Goal: Information Seeking & Learning: Learn about a topic

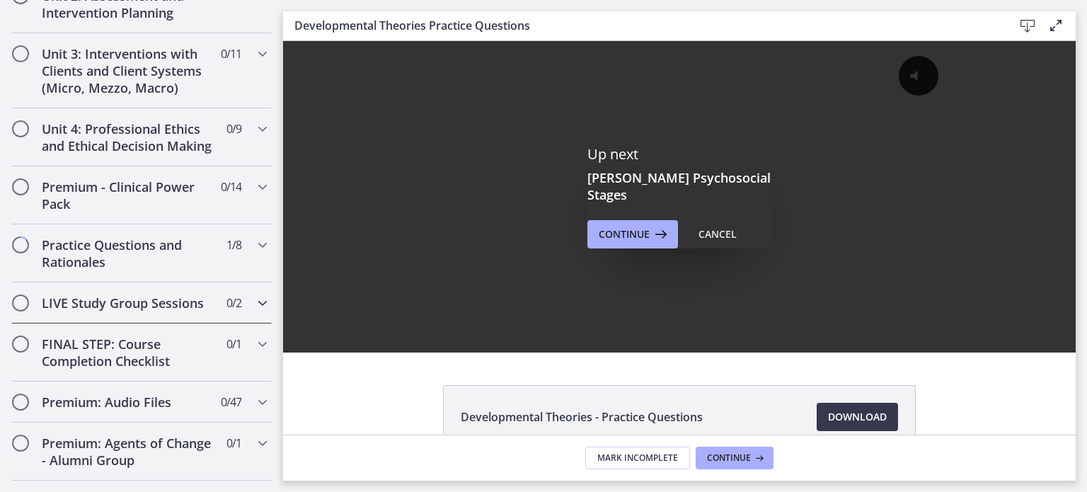
scroll to position [1235, 0]
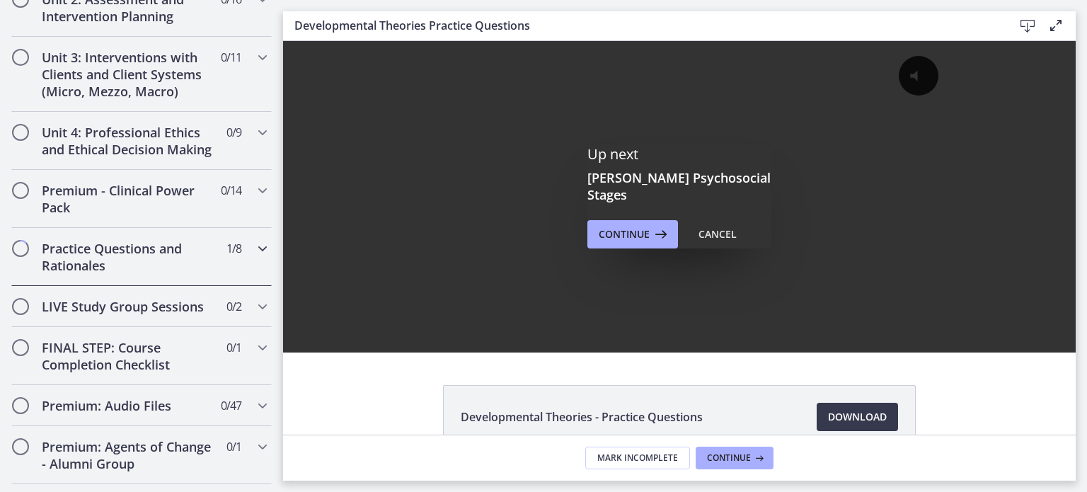
click at [122, 250] on h2 "Practice Questions and Rationales" at bounding box center [128, 257] width 173 height 34
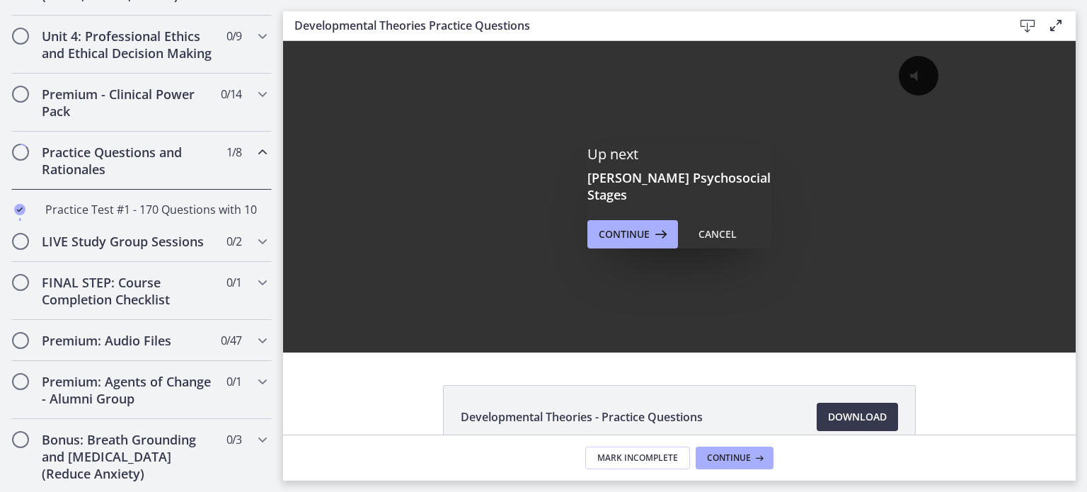
scroll to position [550, 0]
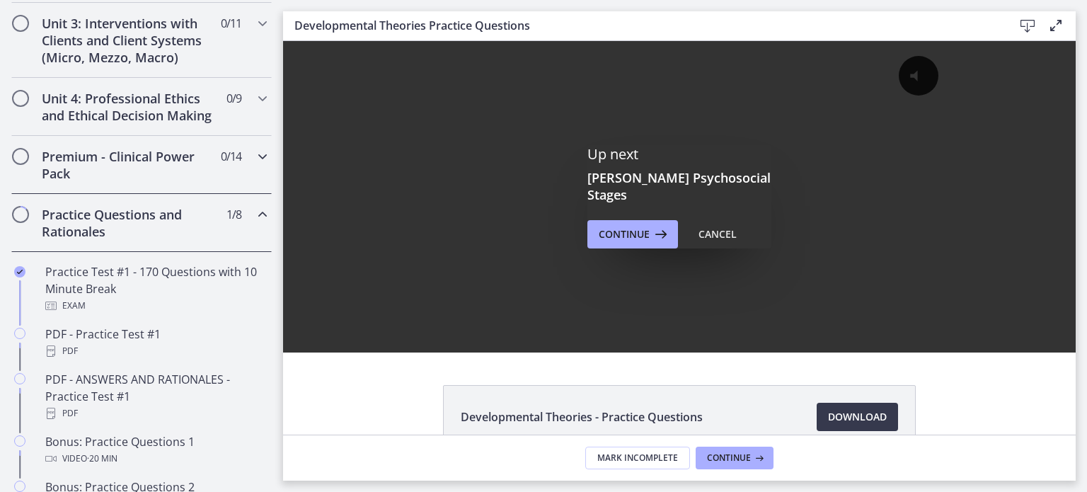
click at [105, 182] on h2 "Premium - Clinical Power Pack" at bounding box center [128, 165] width 173 height 34
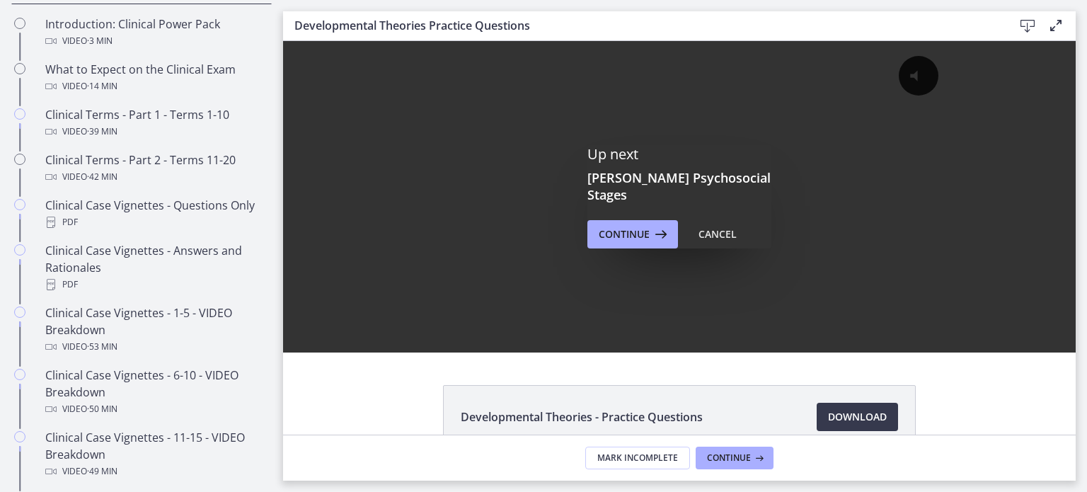
scroll to position [747, 0]
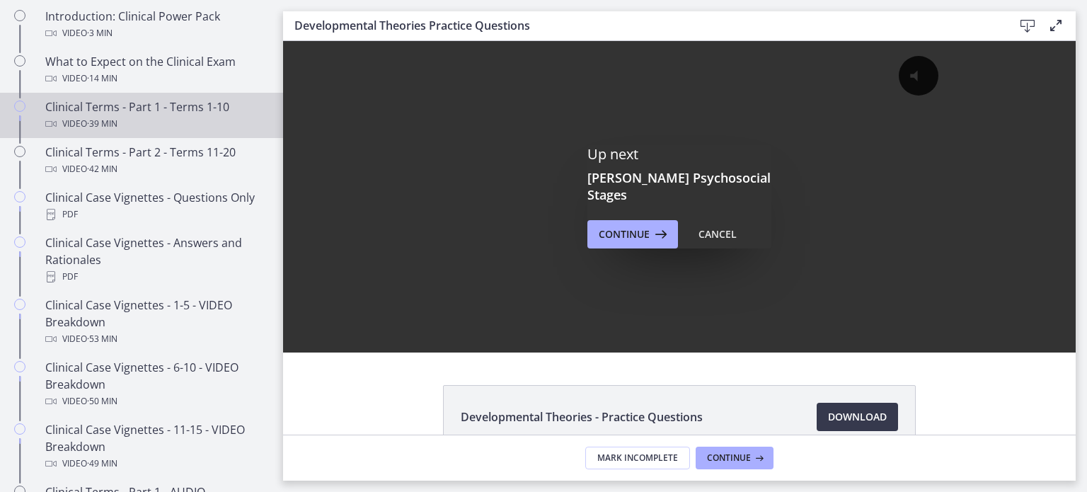
click at [99, 127] on div "Clinical Terms - Part 1 - Terms 1-10 Video · 39 min" at bounding box center [155, 115] width 221 height 34
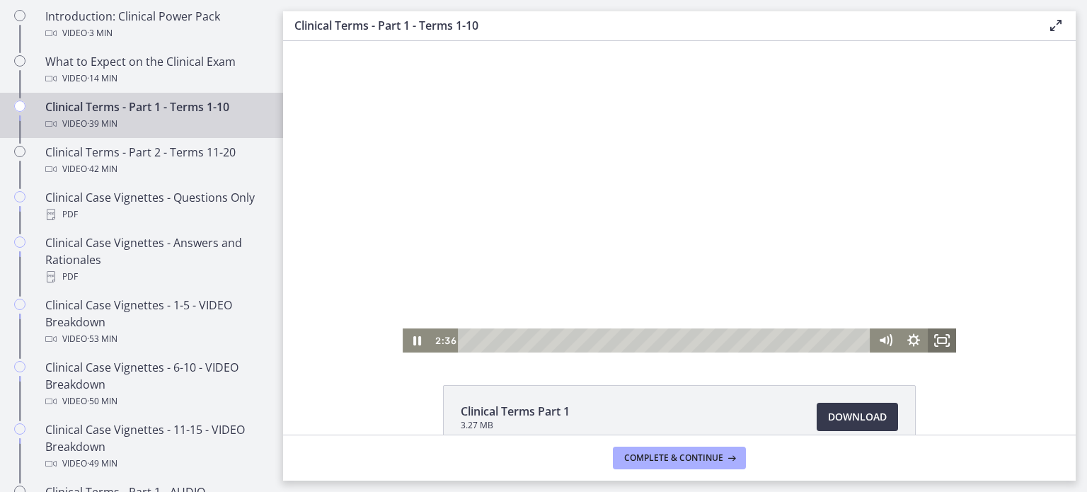
click at [934, 338] on icon "Fullscreen" at bounding box center [942, 340] width 28 height 24
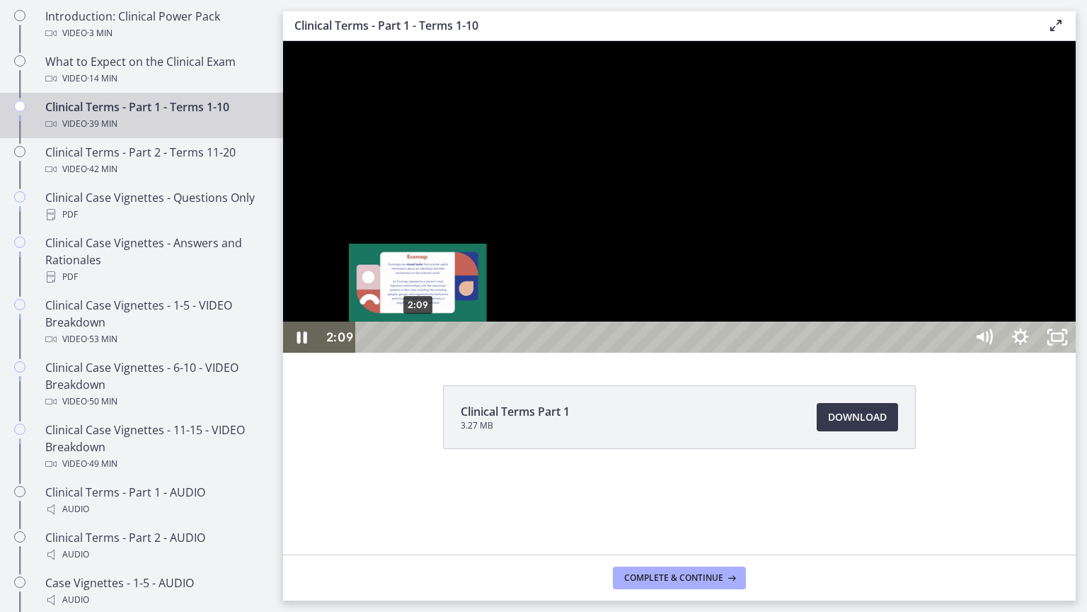
click at [418, 352] on div "2:09" at bounding box center [662, 336] width 587 height 31
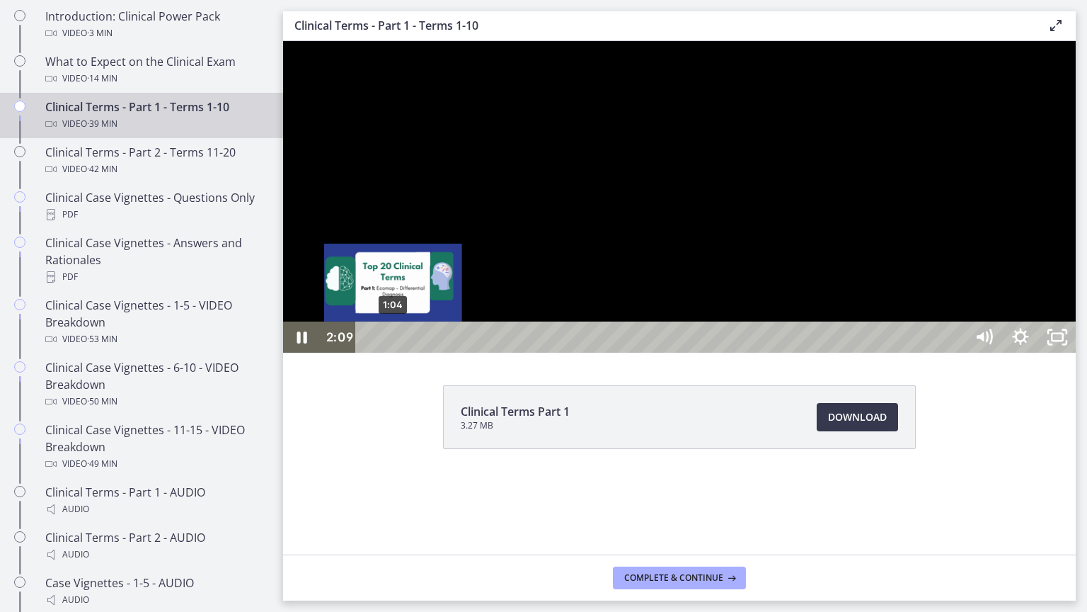
click at [393, 352] on div "1:04" at bounding box center [662, 336] width 587 height 31
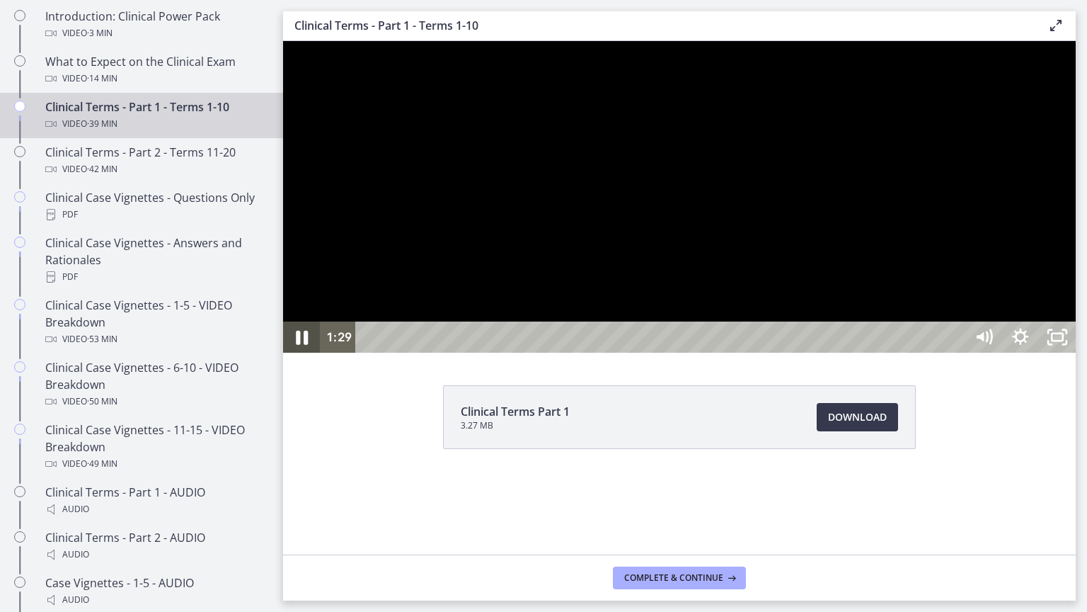
click at [283, 356] on icon "Pause" at bounding box center [302, 338] width 44 height 38
click at [283, 321] on button "Play Video" at bounding box center [301, 336] width 37 height 31
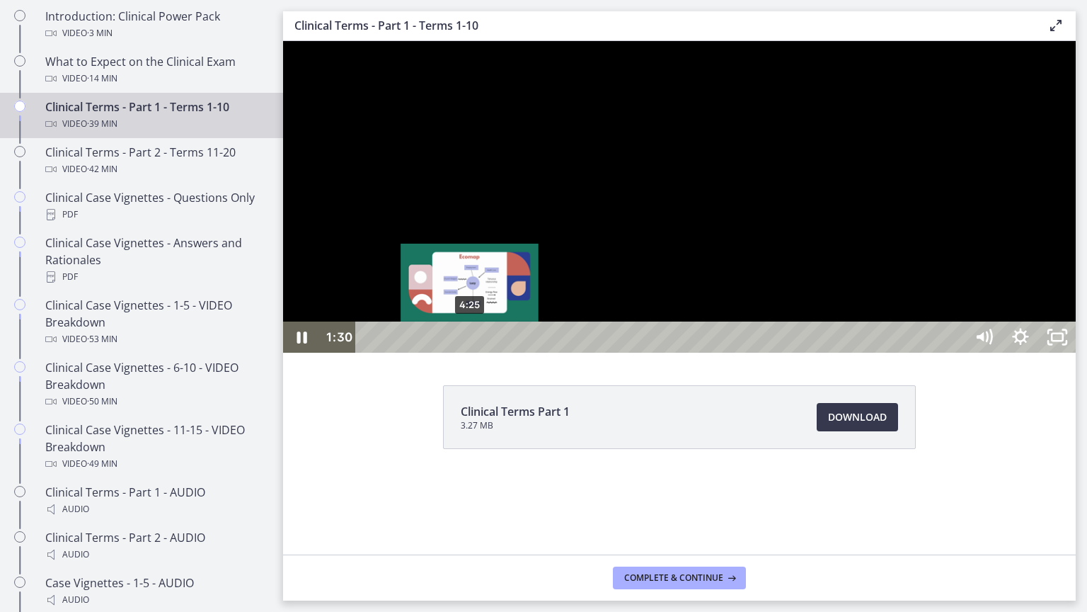
click at [470, 352] on div "4:25" at bounding box center [662, 336] width 587 height 31
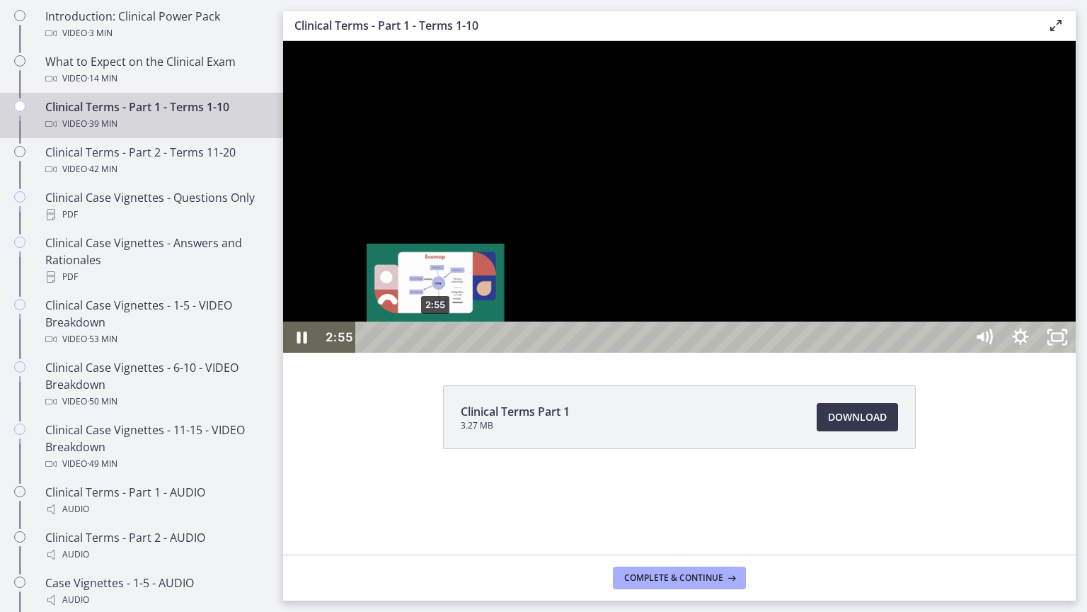
click at [436, 352] on div "2:55" at bounding box center [662, 336] width 587 height 31
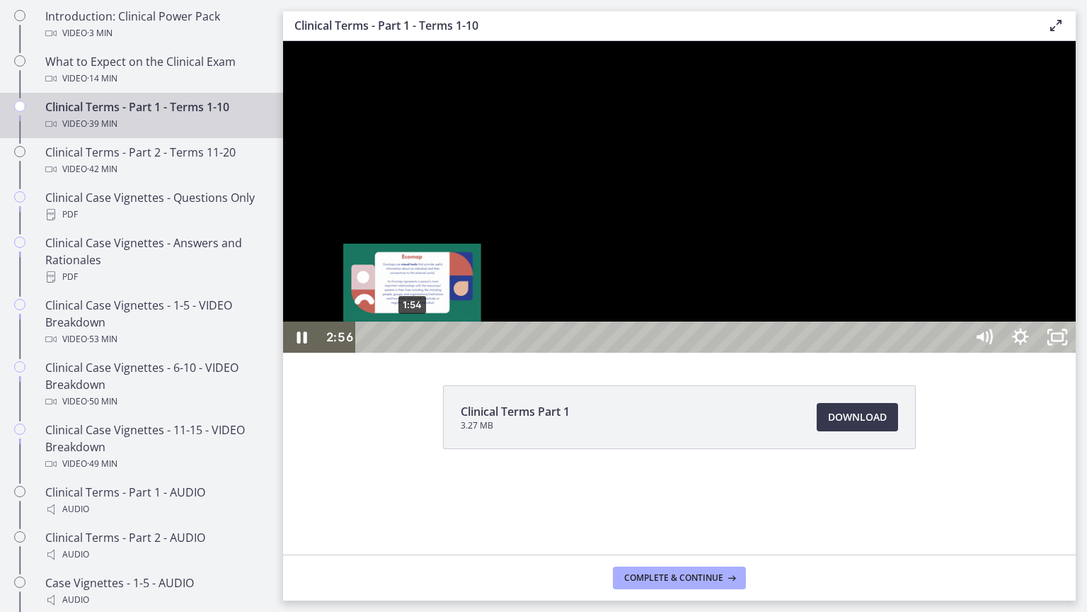
click at [413, 352] on div "1:54" at bounding box center [662, 336] width 587 height 31
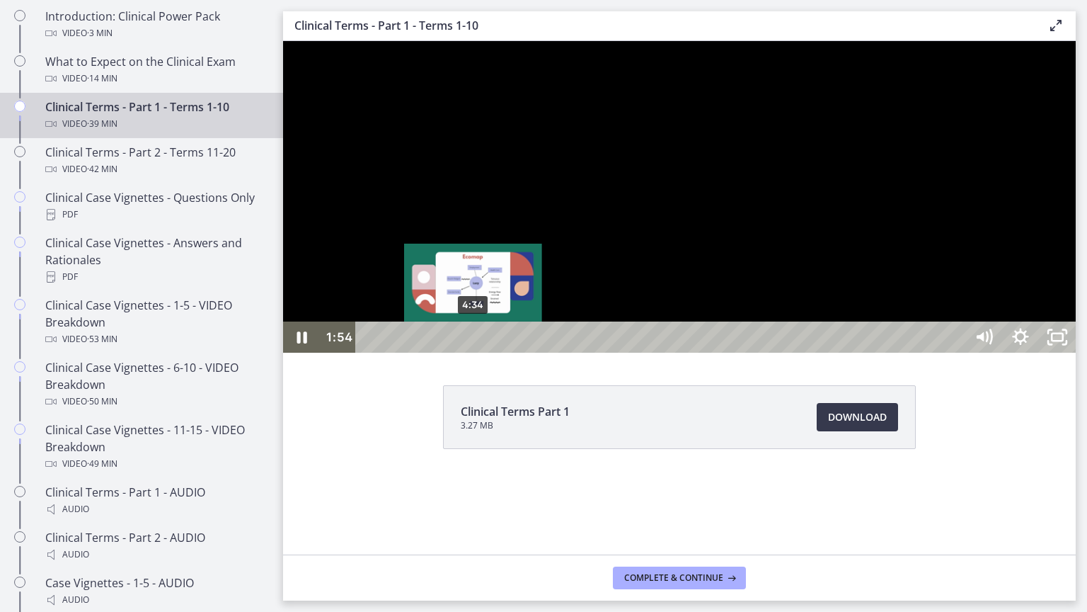
click at [476, 352] on div "4:34" at bounding box center [662, 336] width 587 height 31
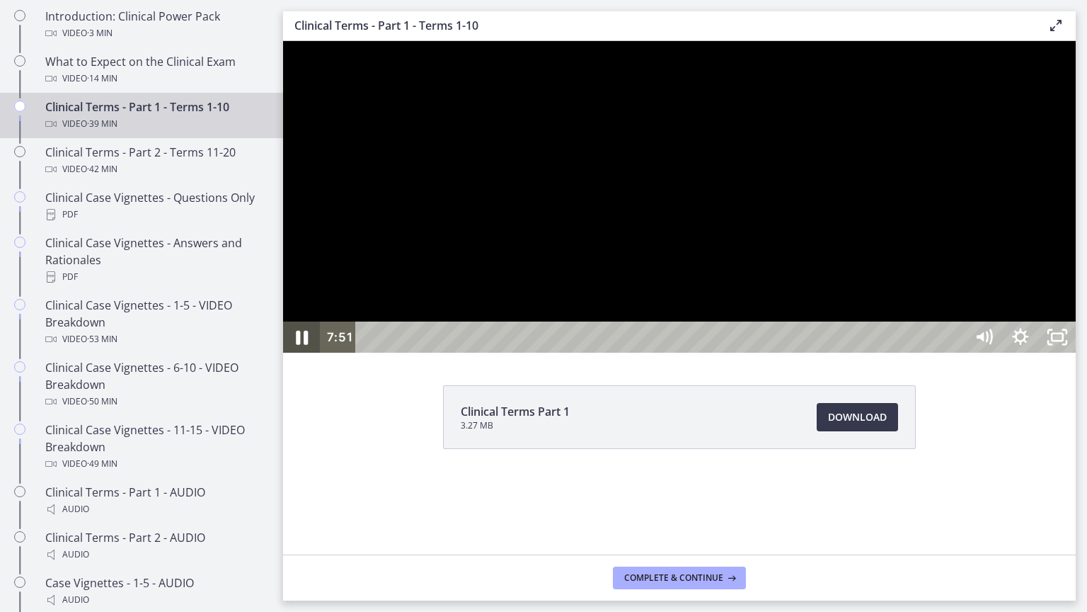
click at [306, 345] on icon "Pause" at bounding box center [302, 338] width 12 height 14
click at [283, 321] on button "Play Video" at bounding box center [301, 336] width 37 height 31
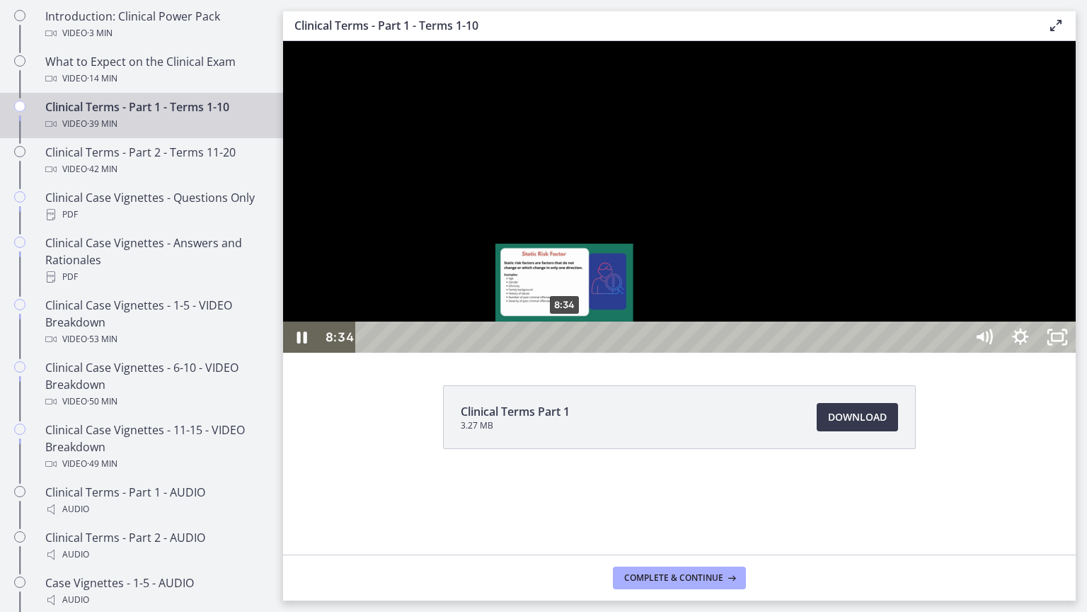
click at [565, 352] on div "8:34" at bounding box center [662, 336] width 587 height 31
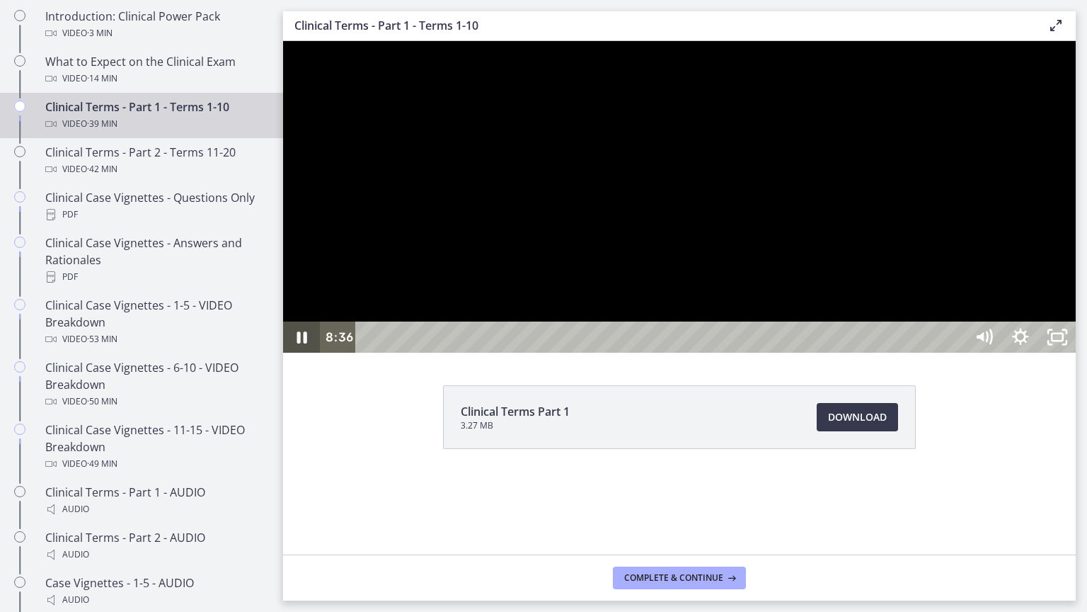
click at [283, 352] on icon "Pause" at bounding box center [301, 336] width 37 height 31
click at [283, 321] on button "Play Video" at bounding box center [301, 336] width 37 height 31
click at [311, 352] on icon "Pause" at bounding box center [301, 336] width 37 height 31
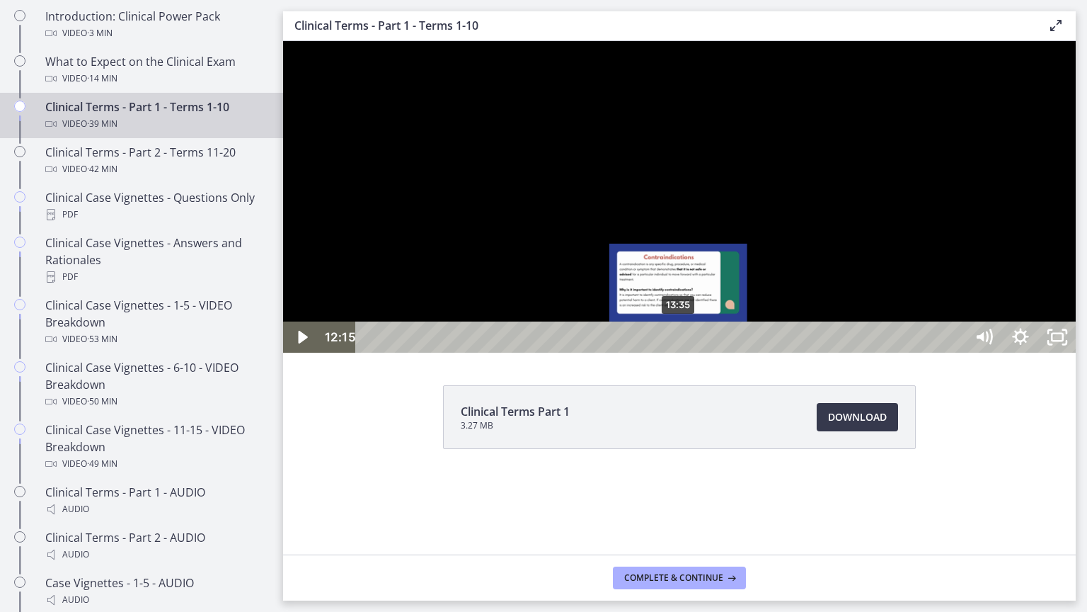
click at [680, 352] on div "13:35" at bounding box center [662, 336] width 587 height 31
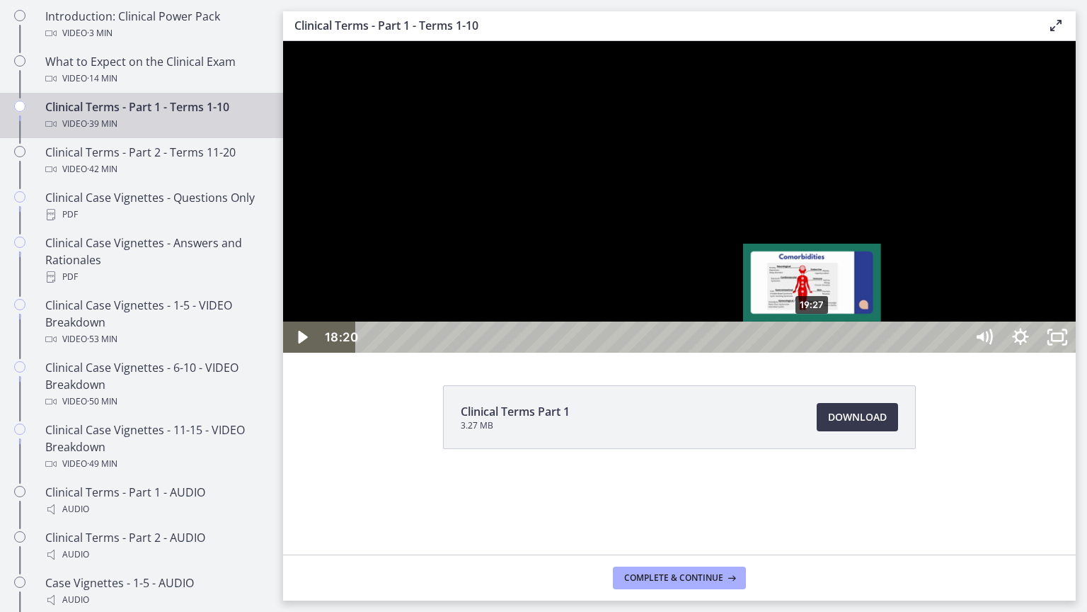
click at [813, 352] on div "19:27" at bounding box center [662, 336] width 587 height 31
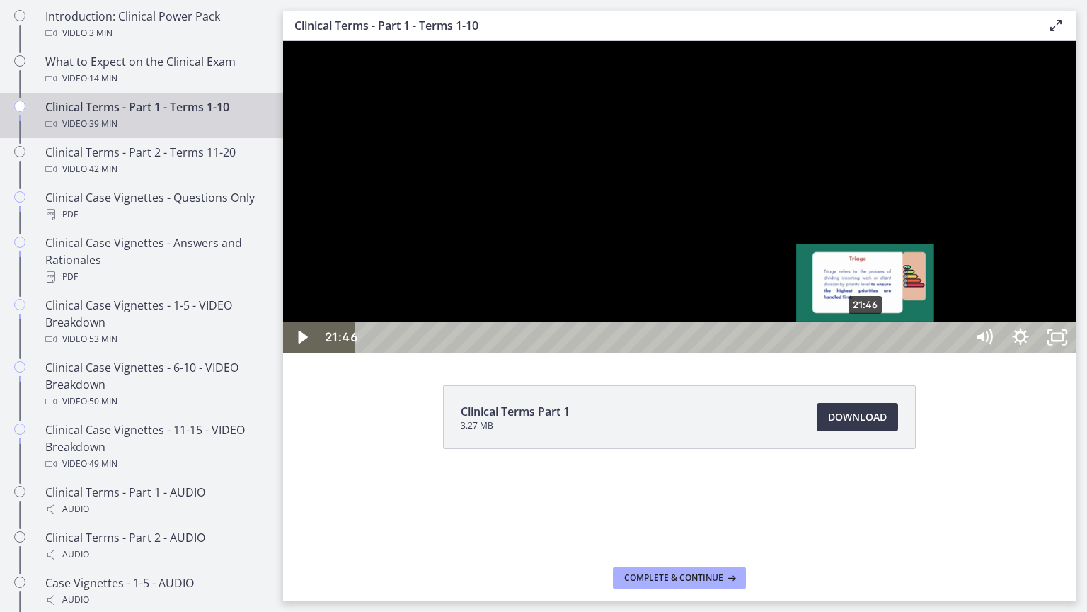
click at [866, 352] on div "21:46" at bounding box center [662, 336] width 587 height 31
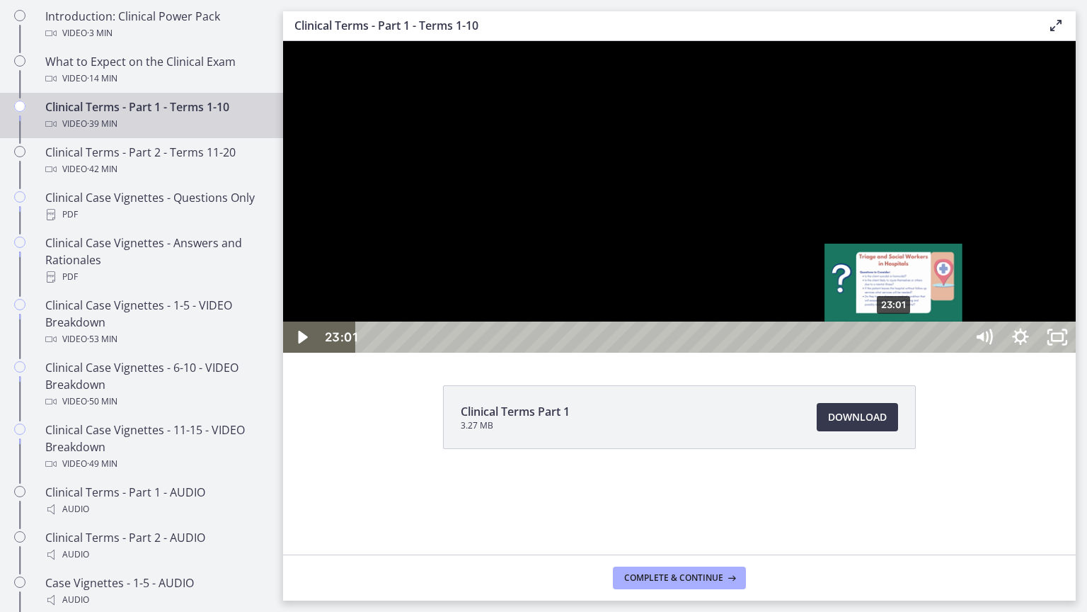
click at [895, 352] on div "23:01" at bounding box center [662, 336] width 587 height 31
click at [895, 343] on div "Playbar" at bounding box center [893, 337] width 11 height 11
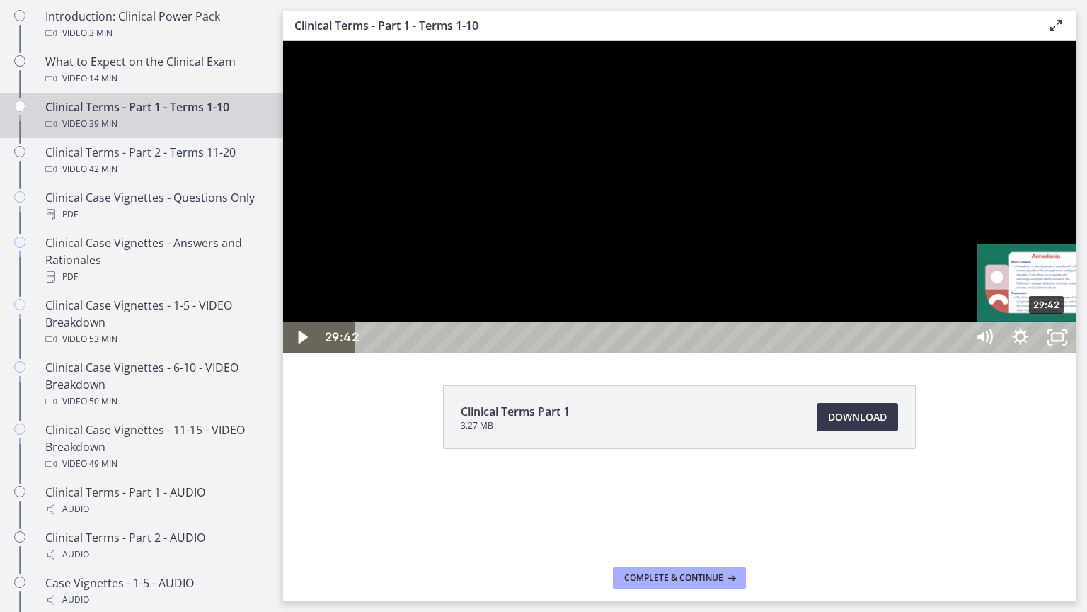
click at [956, 352] on div "29:42" at bounding box center [662, 336] width 587 height 31
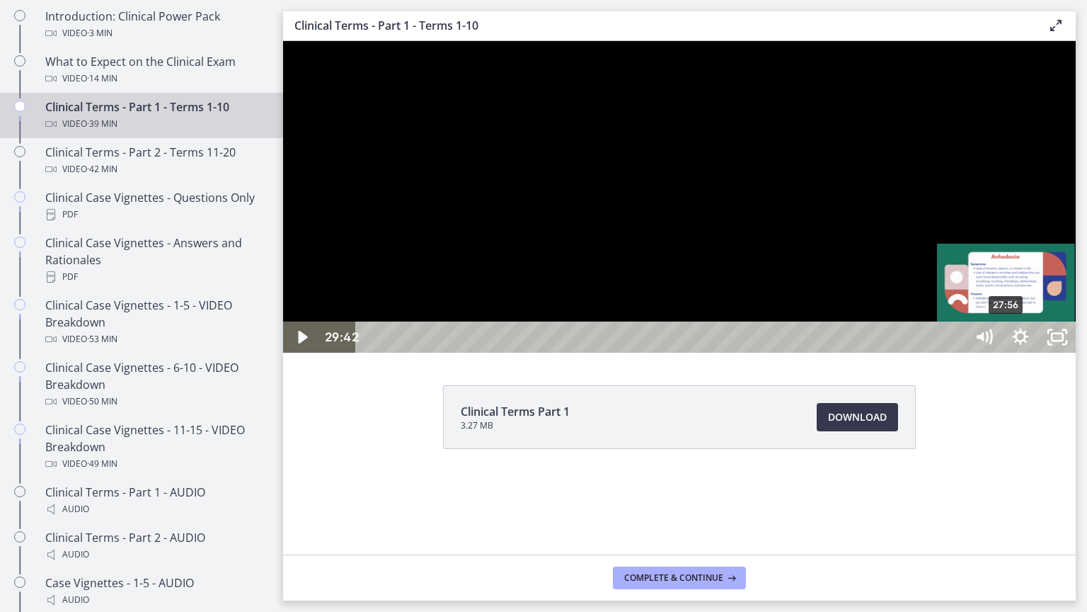
click at [956, 352] on div "27:56" at bounding box center [662, 336] width 587 height 31
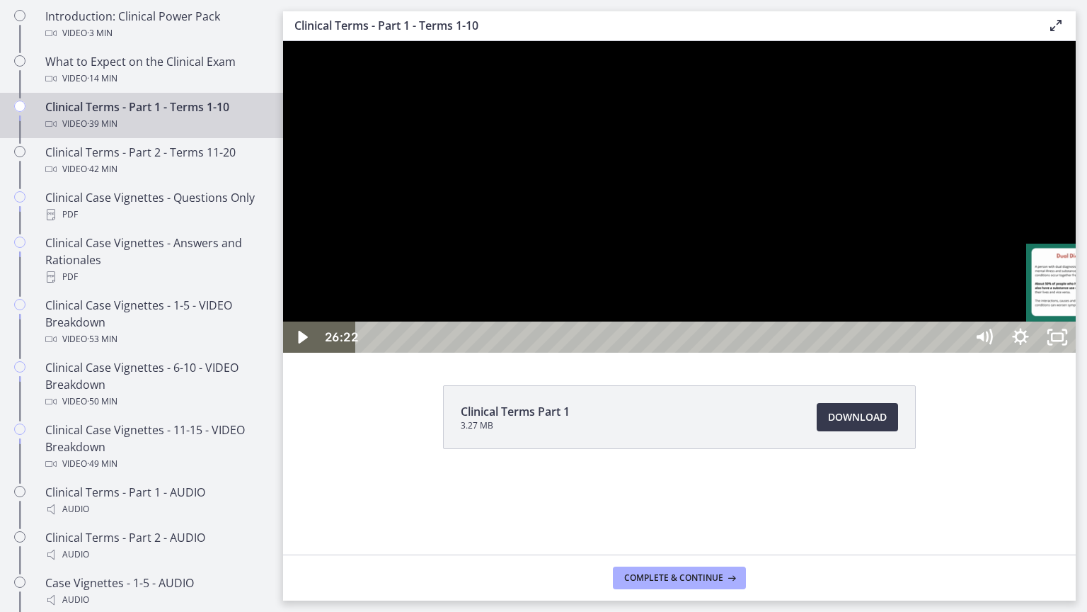
click at [956, 352] on div "31:53" at bounding box center [662, 336] width 587 height 31
click at [956, 352] on div "35:15" at bounding box center [662, 336] width 587 height 31
click at [956, 352] on div "34:18" at bounding box center [662, 336] width 587 height 31
click at [956, 352] on div "34:49" at bounding box center [662, 336] width 587 height 31
click at [956, 352] on div "34:18" at bounding box center [662, 336] width 587 height 31
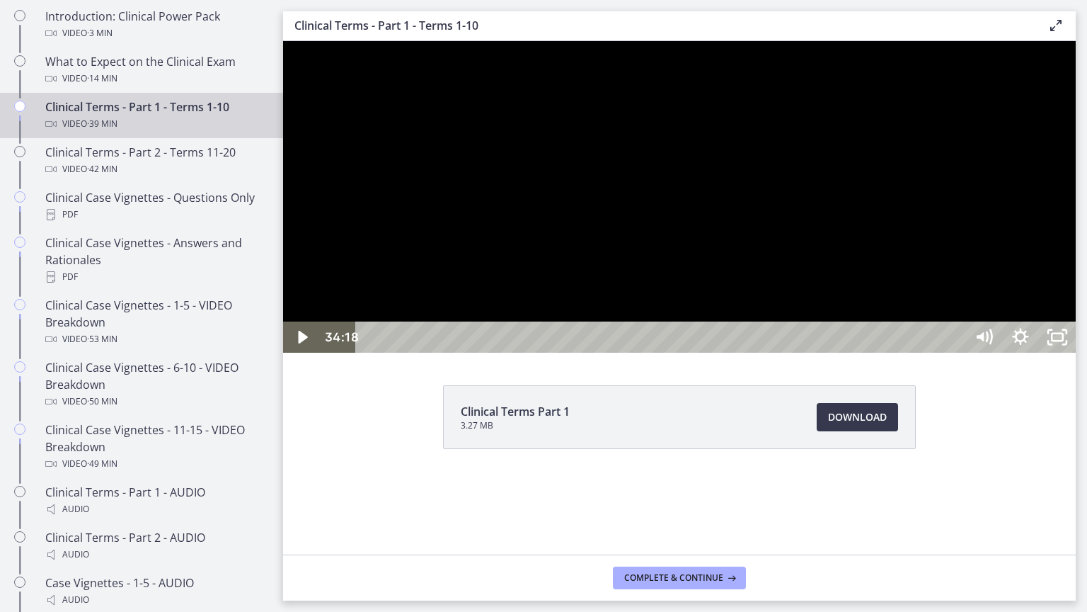
click at [956, 352] on div "35:15" at bounding box center [662, 336] width 587 height 31
click at [956, 352] on div "37:01" at bounding box center [662, 336] width 587 height 31
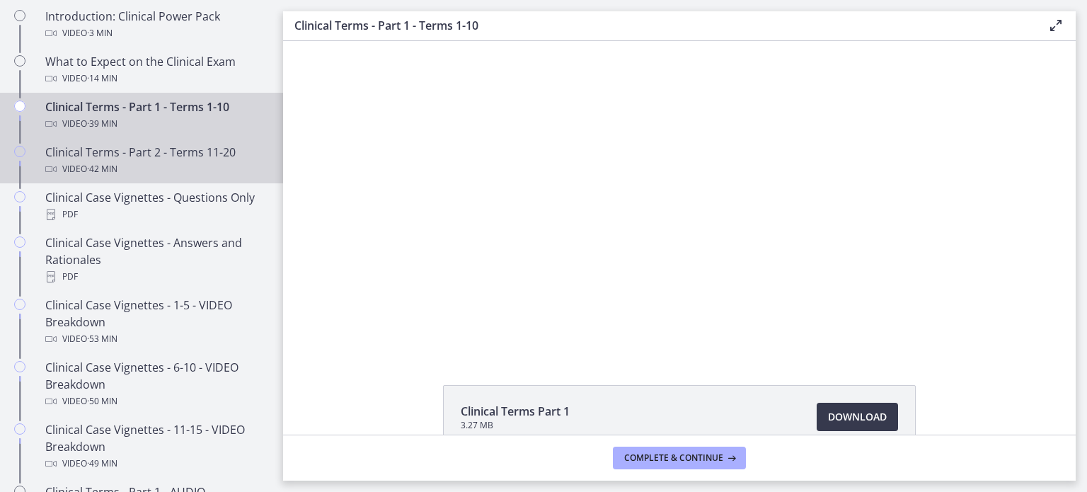
click at [208, 175] on div "Clinical Terms - Part 2 - Terms 11-20 Video · 42 min" at bounding box center [155, 161] width 221 height 34
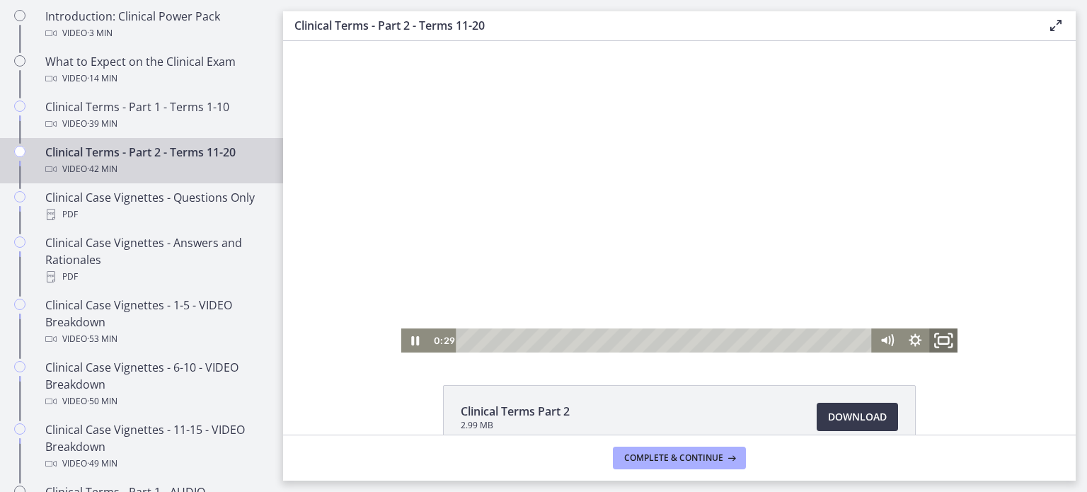
click at [936, 341] on icon "Fullscreen" at bounding box center [944, 340] width 34 height 29
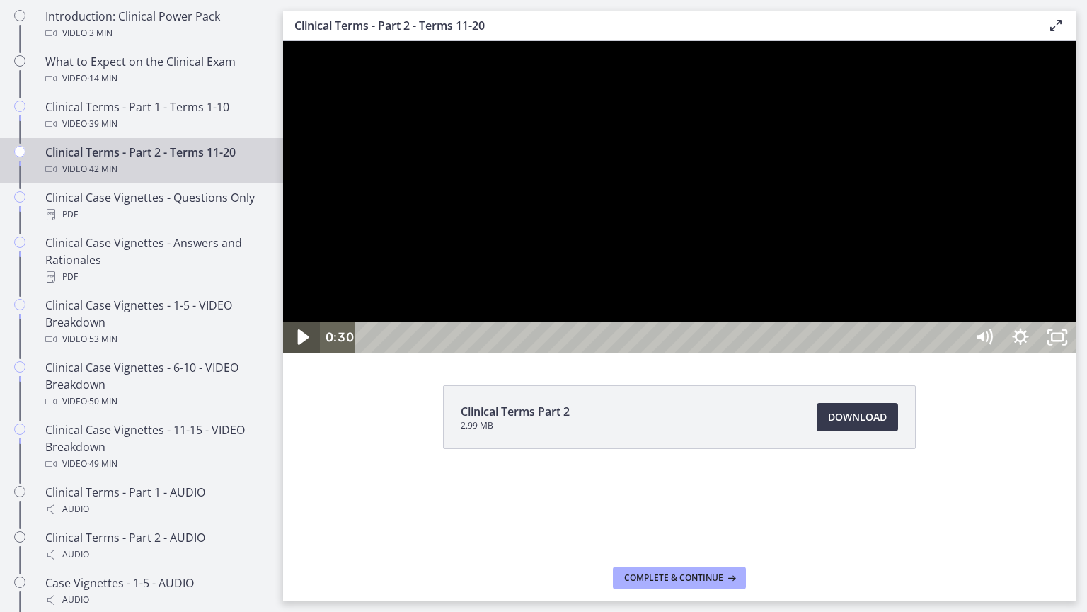
click at [309, 356] on icon "Play Video" at bounding box center [303, 338] width 44 height 38
click at [464, 352] on div "Playbar" at bounding box center [662, 336] width 587 height 31
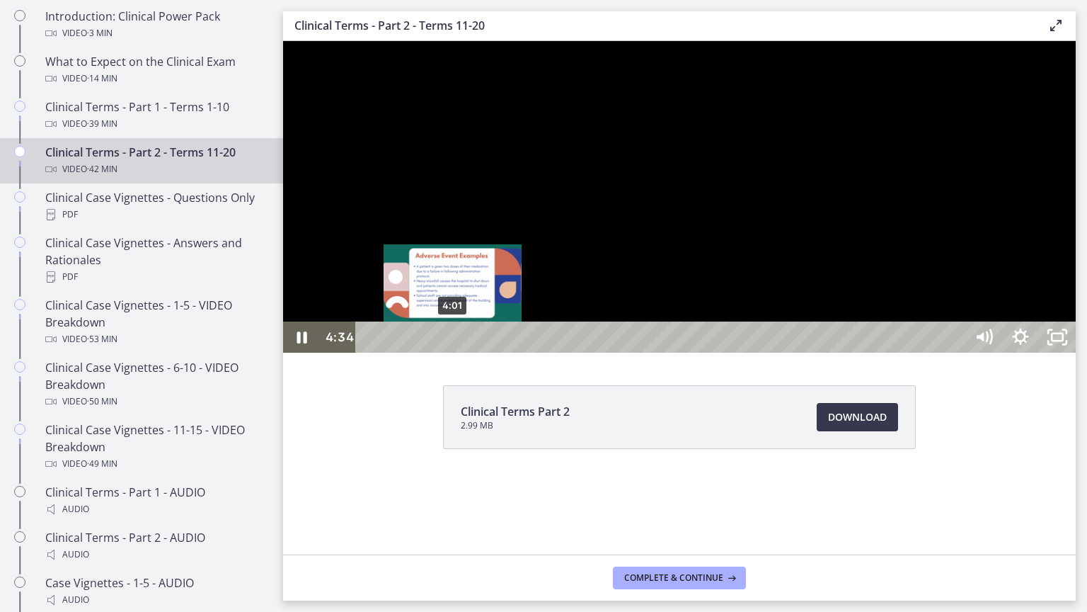
click at [447, 352] on div "4:01" at bounding box center [662, 336] width 587 height 31
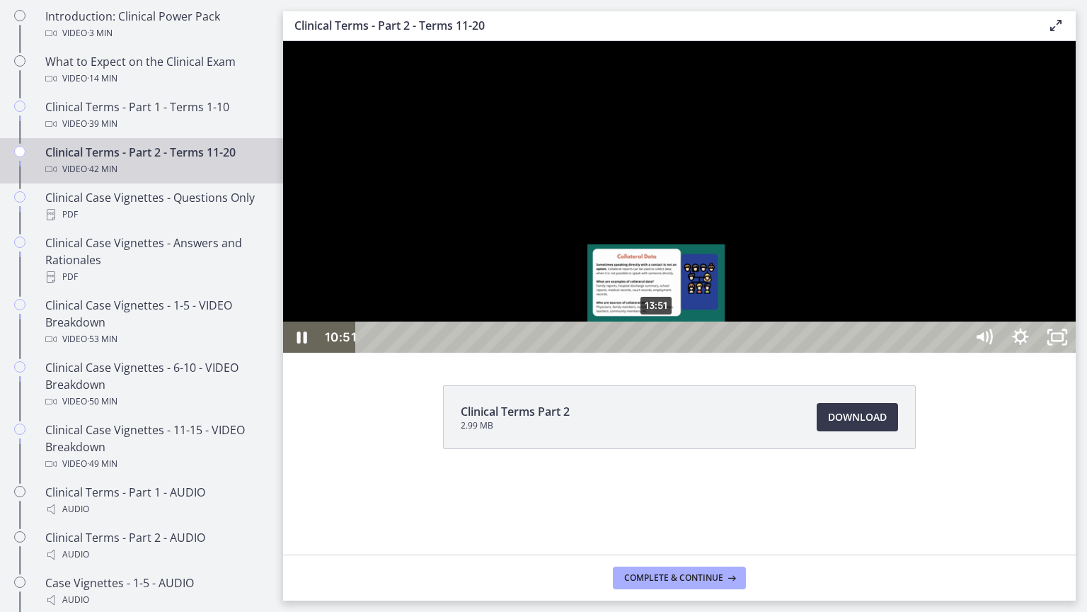
click at [658, 352] on div "13:51" at bounding box center [662, 336] width 587 height 31
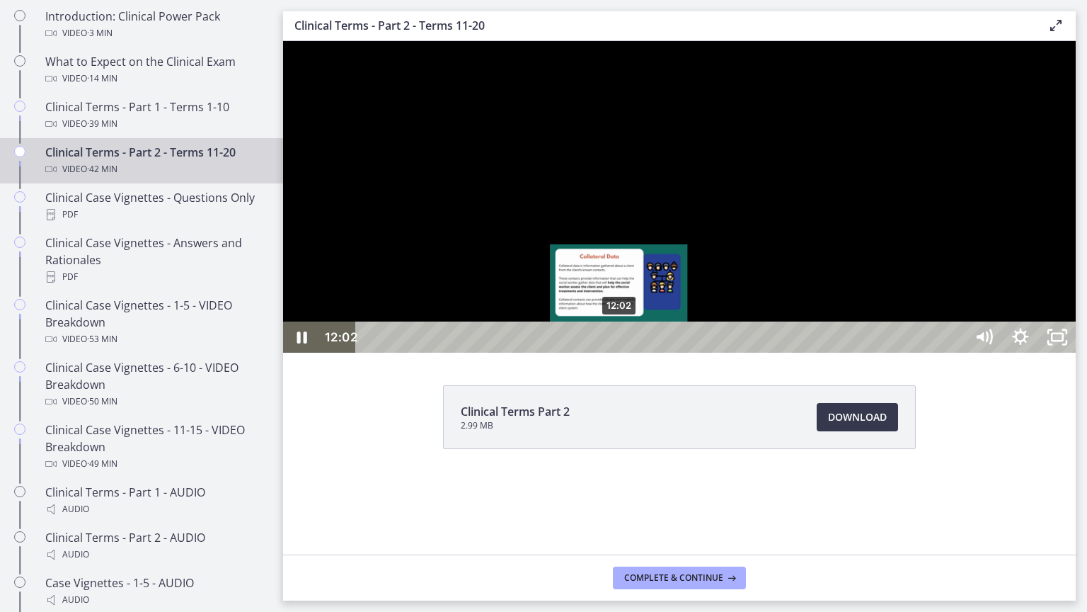
click at [620, 352] on div "12:02" at bounding box center [662, 336] width 587 height 31
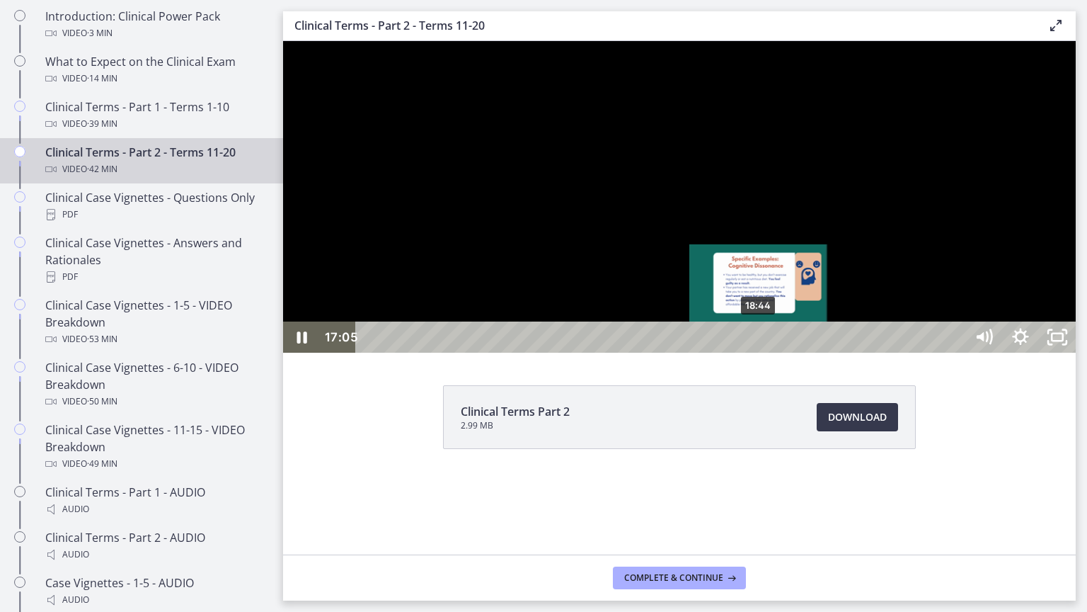
click at [766, 352] on div "18:44" at bounding box center [662, 336] width 587 height 31
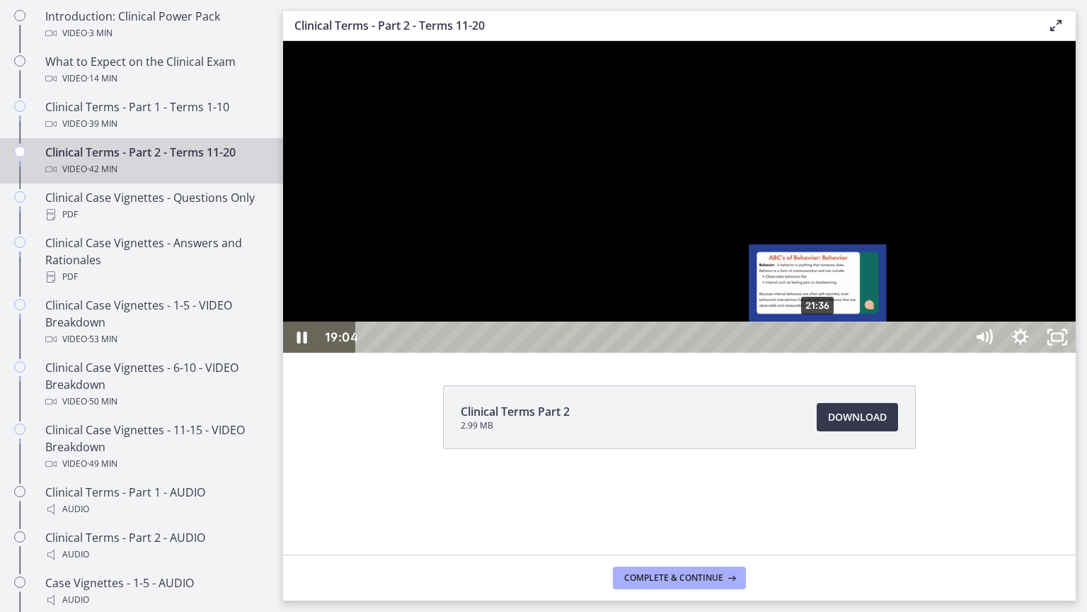
click at [820, 352] on div "21:36" at bounding box center [662, 336] width 587 height 31
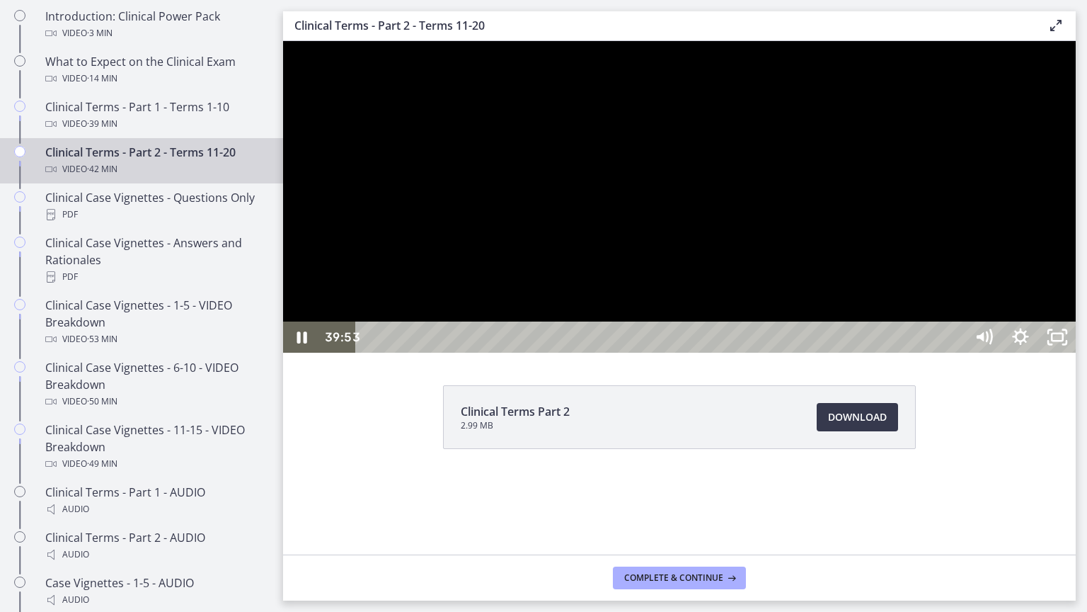
click at [956, 352] on div "40:56" at bounding box center [662, 336] width 587 height 31
click at [886, 352] on div at bounding box center [679, 196] width 793 height 311
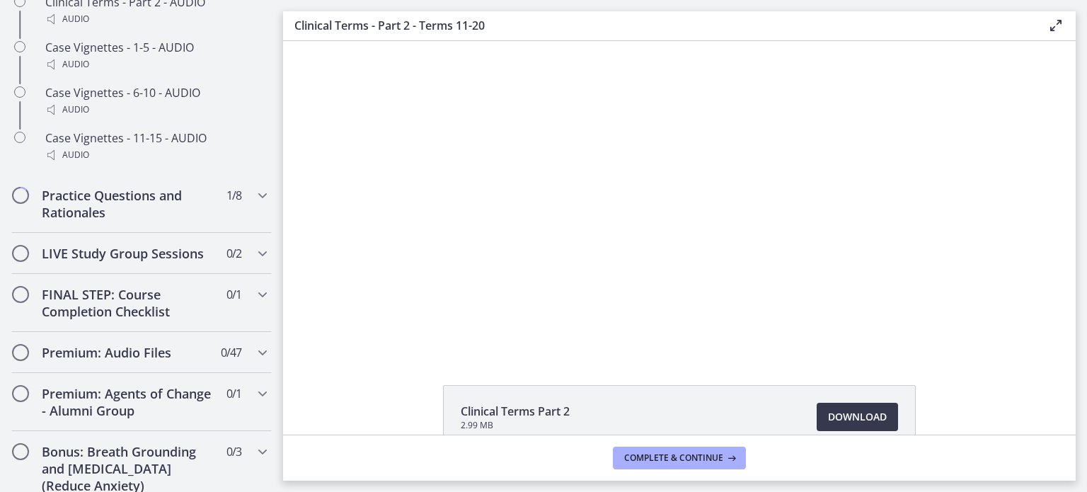
scroll to position [1442, 0]
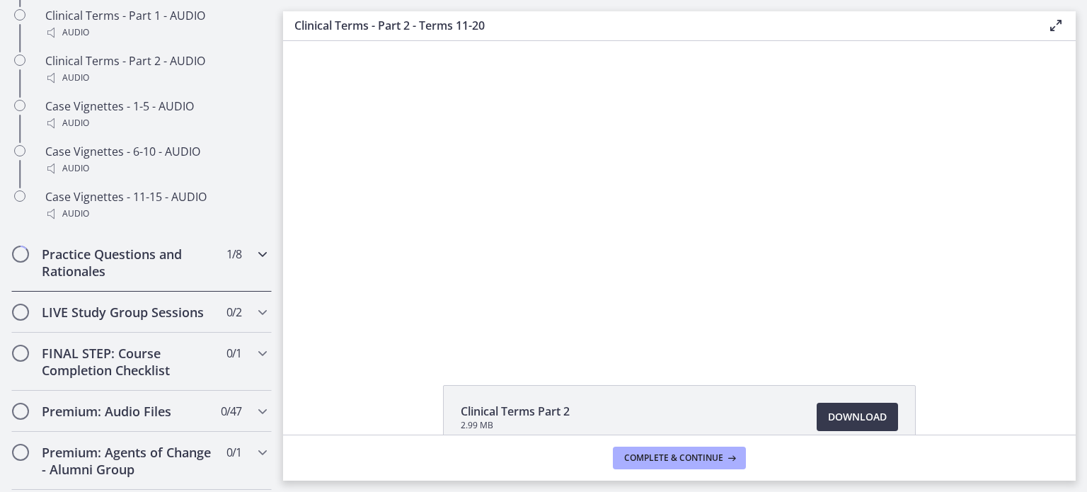
click at [102, 280] on h2 "Practice Questions and Rationales" at bounding box center [128, 263] width 173 height 34
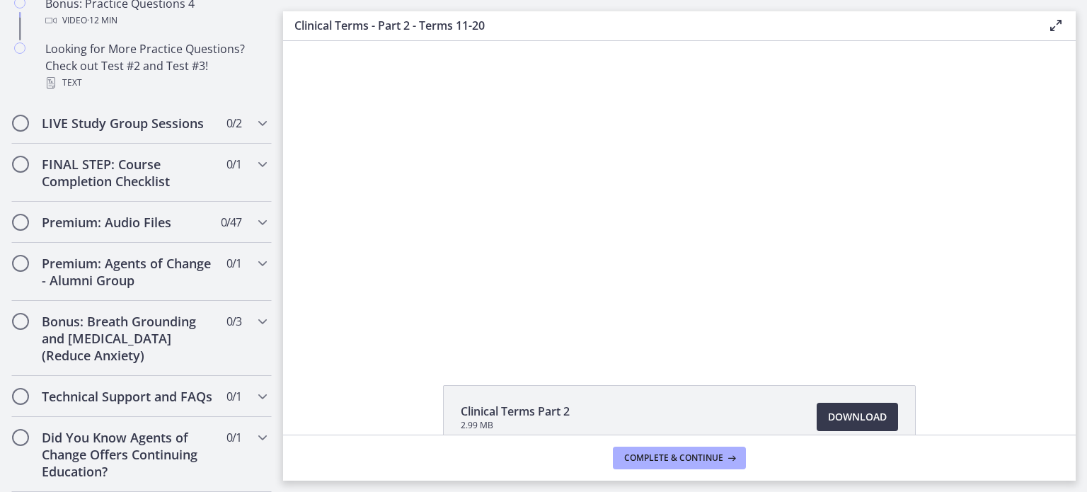
scroll to position [1153, 0]
drag, startPoint x: 1087, startPoint y: 13, endPoint x: 379, endPoint y: 6, distance: 707.2
click at [379, 6] on main "Clinical Terms - Part 2 - Terms 11-20 Enable fullscreen Clinical Terms Part 2 2…" at bounding box center [685, 246] width 804 height 492
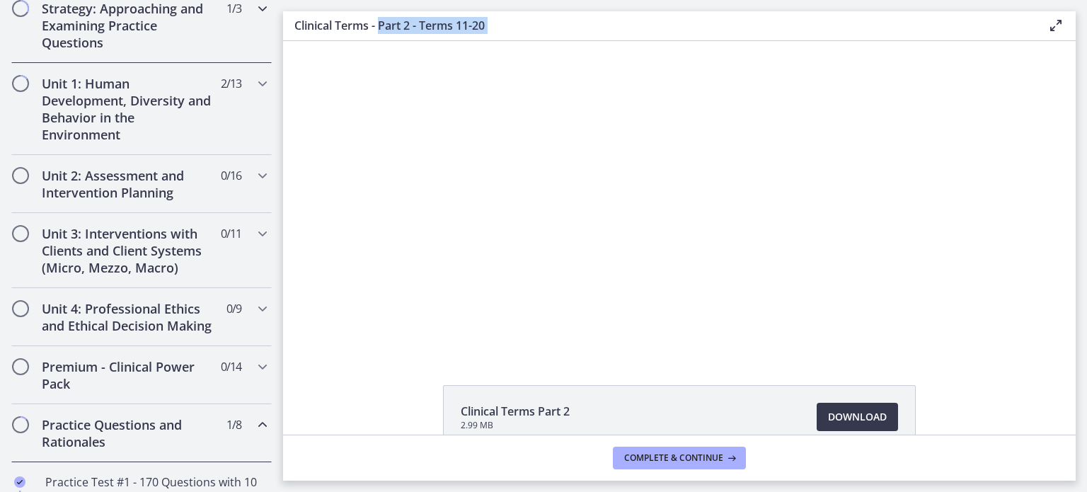
scroll to position [340, 0]
click at [151, 178] on h2 "Unit 2: Assessment and Intervention Planning" at bounding box center [128, 184] width 173 height 34
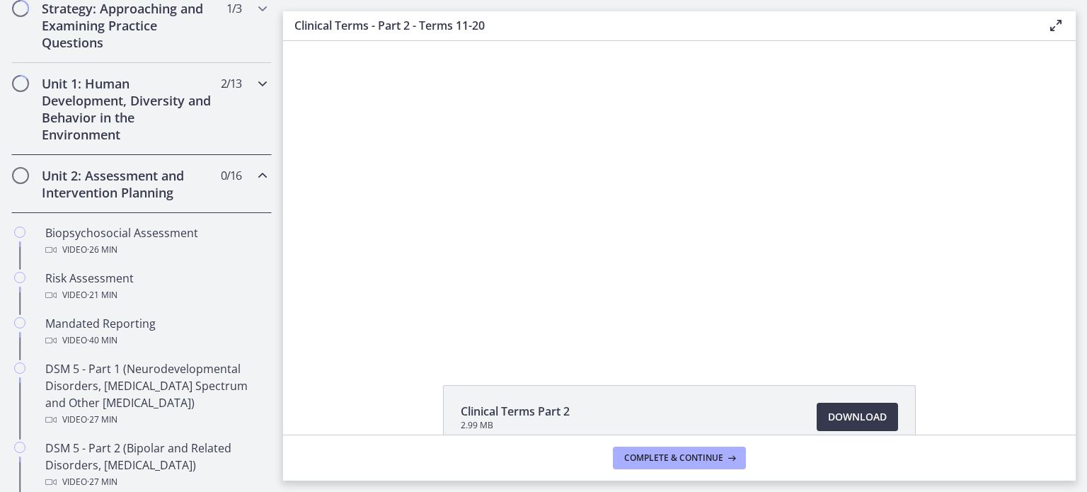
click at [153, 92] on h2 "Unit 1: Human Development, Diversity and Behavior in the Environment" at bounding box center [128, 109] width 173 height 68
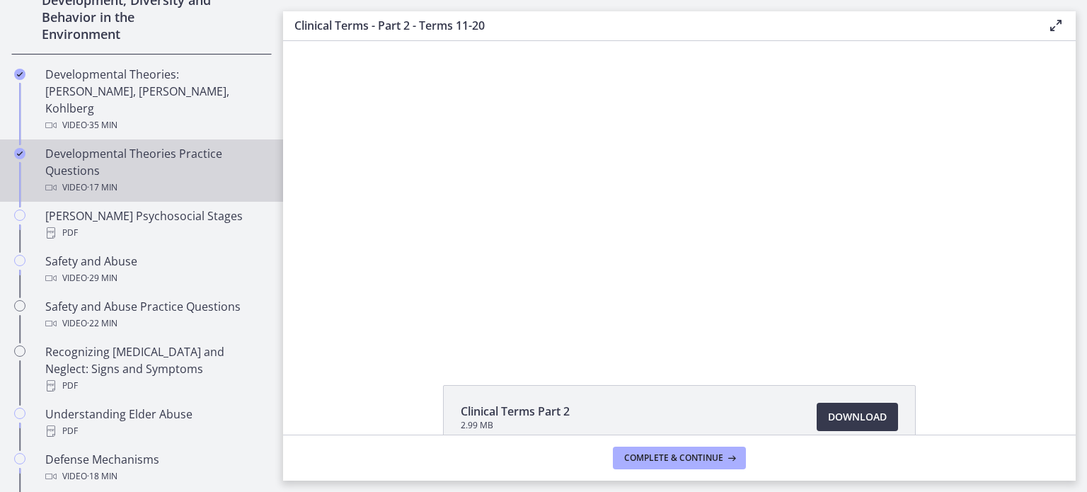
scroll to position [453, 0]
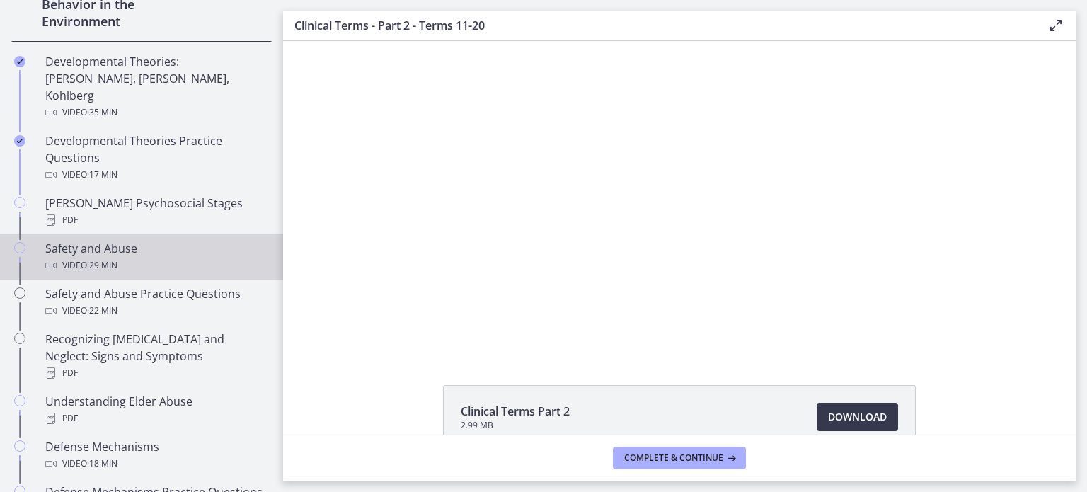
click at [157, 257] on div "Video · 29 min" at bounding box center [155, 265] width 221 height 17
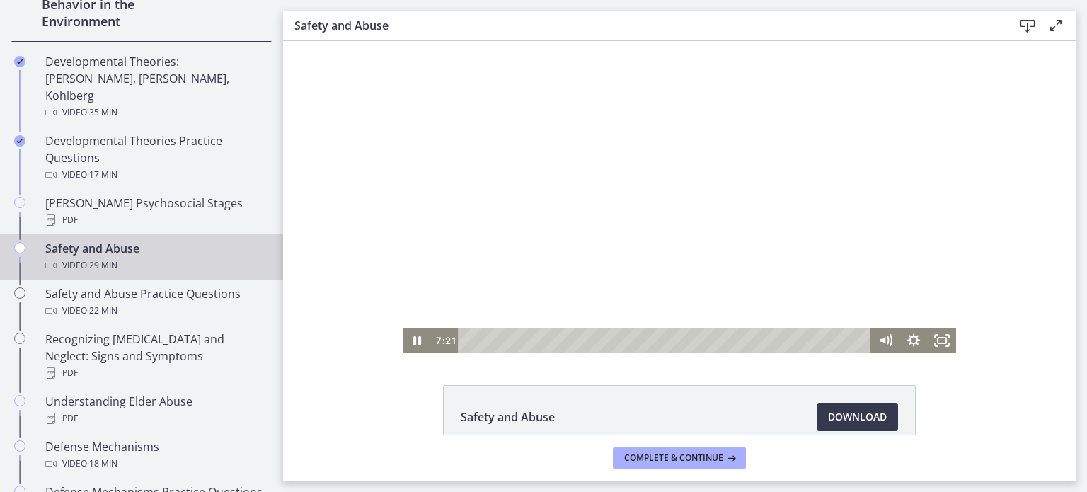
click at [563, 336] on div "Playbar" at bounding box center [667, 340] width 396 height 24
click at [662, 328] on div at bounding box center [680, 196] width 554 height 311
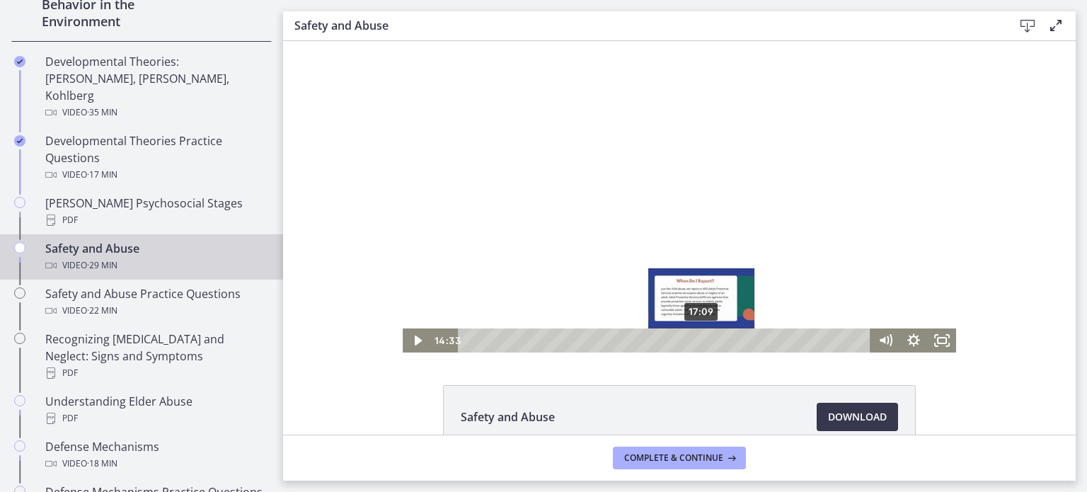
click at [697, 342] on div "17:09" at bounding box center [667, 340] width 396 height 24
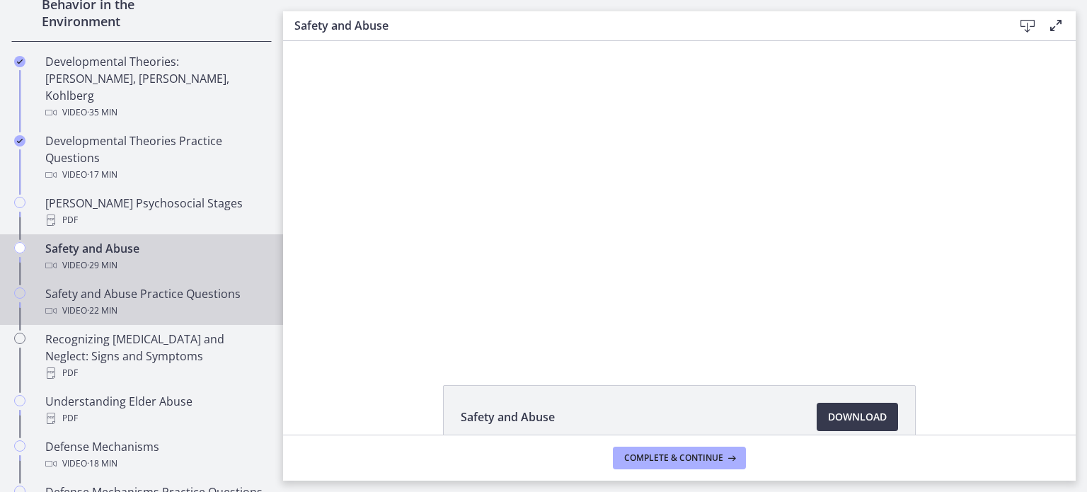
click at [139, 302] on div "Video · 22 min" at bounding box center [155, 310] width 221 height 17
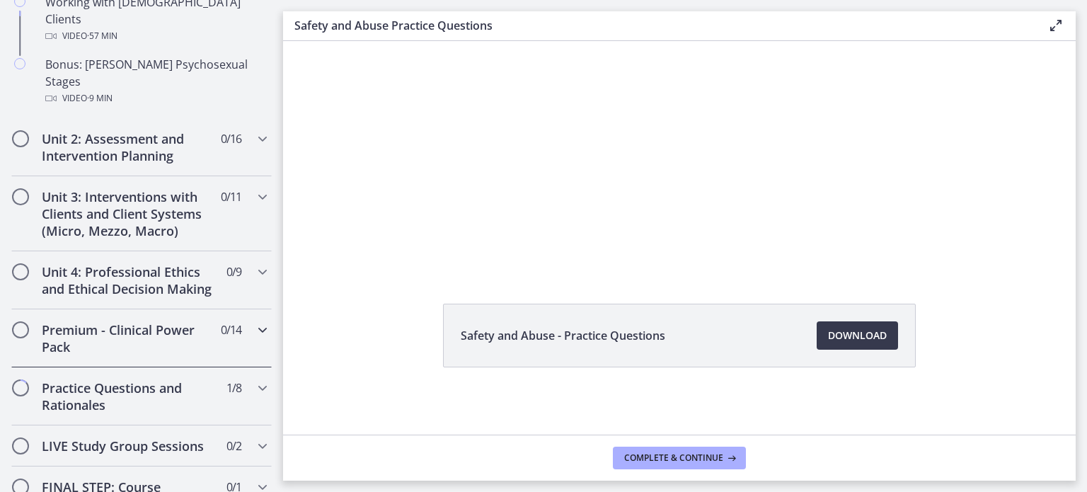
scroll to position [1414, 0]
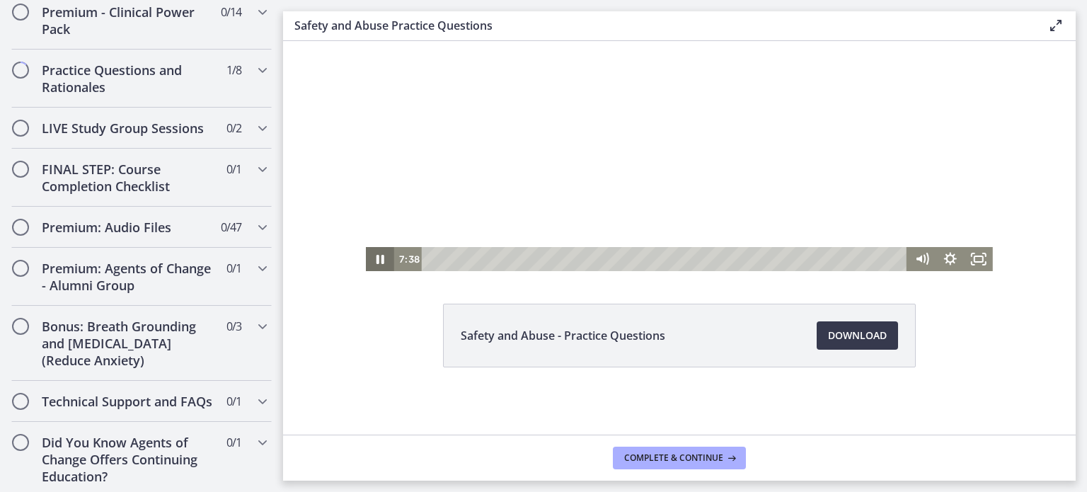
click at [377, 262] on icon "Pause" at bounding box center [380, 259] width 28 height 24
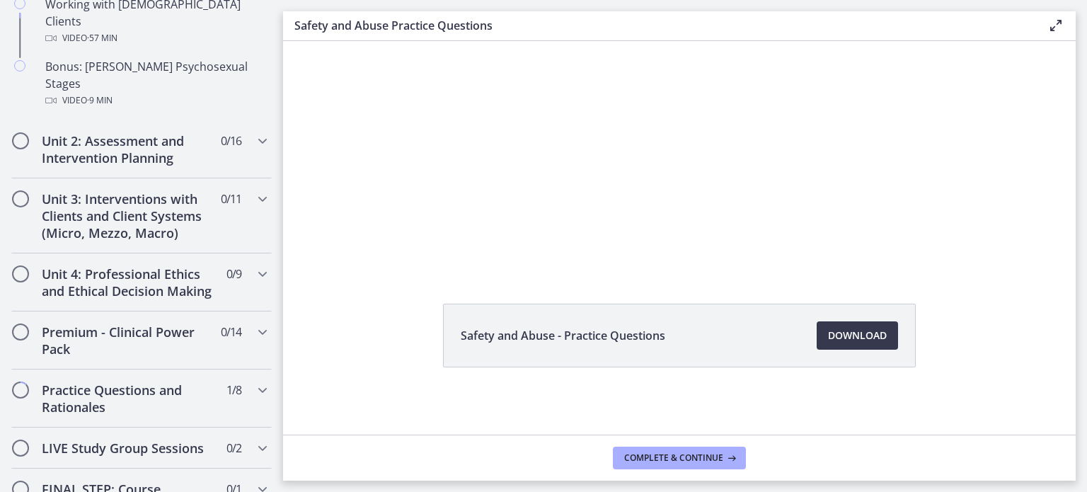
scroll to position [1093, 0]
click at [113, 191] on h2 "Unit 3: Interventions with Clients and Client Systems (Micro, Mezzo, Macro)" at bounding box center [128, 216] width 173 height 51
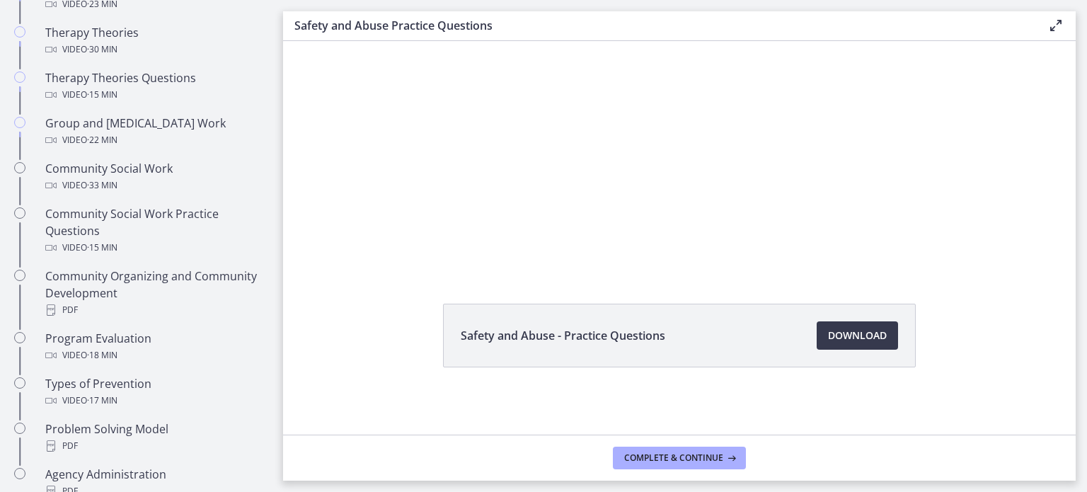
scroll to position [660, 0]
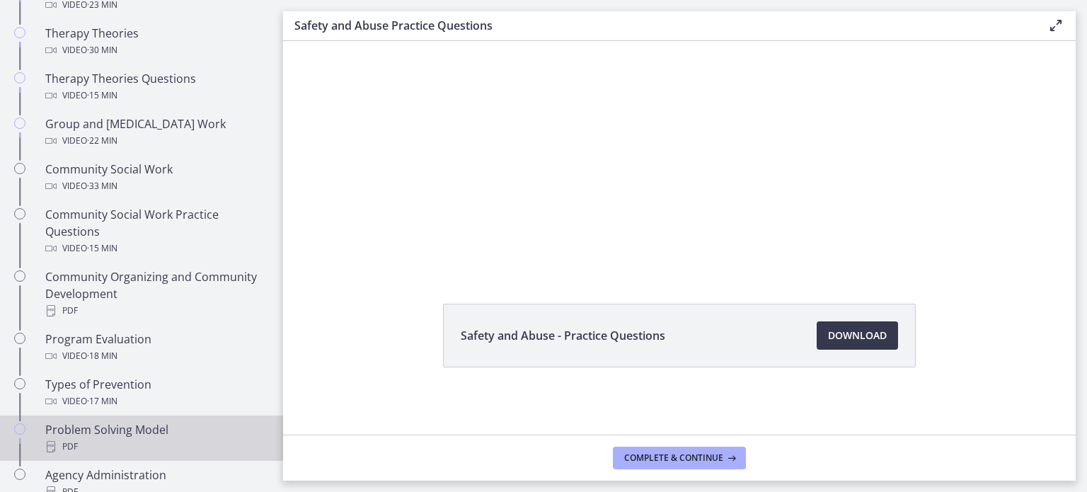
click at [113, 442] on div "PDF" at bounding box center [155, 446] width 221 height 17
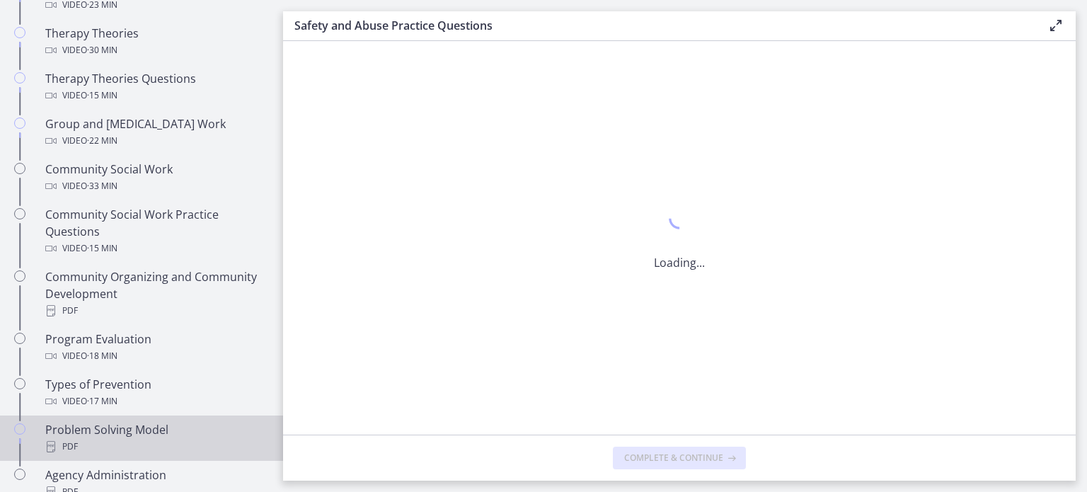
scroll to position [0, 0]
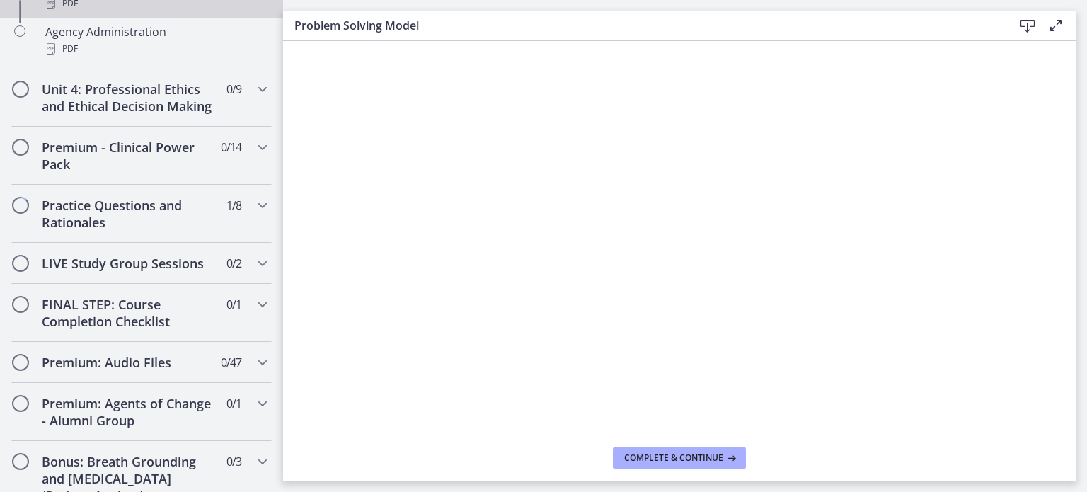
scroll to position [1104, 0]
click at [93, 113] on h2 "Unit 4: Professional Ethics and Ethical Decision Making" at bounding box center [128, 96] width 173 height 34
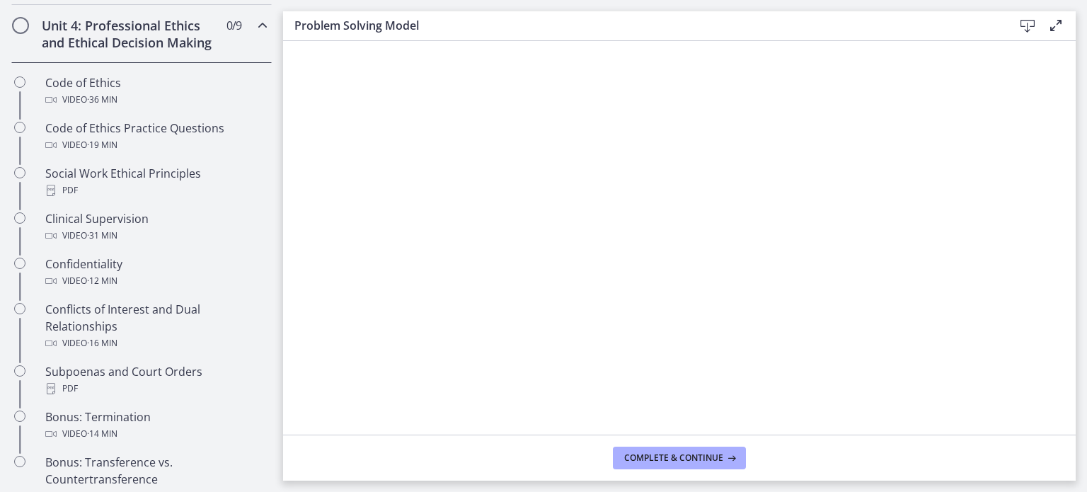
scroll to position [624, 0]
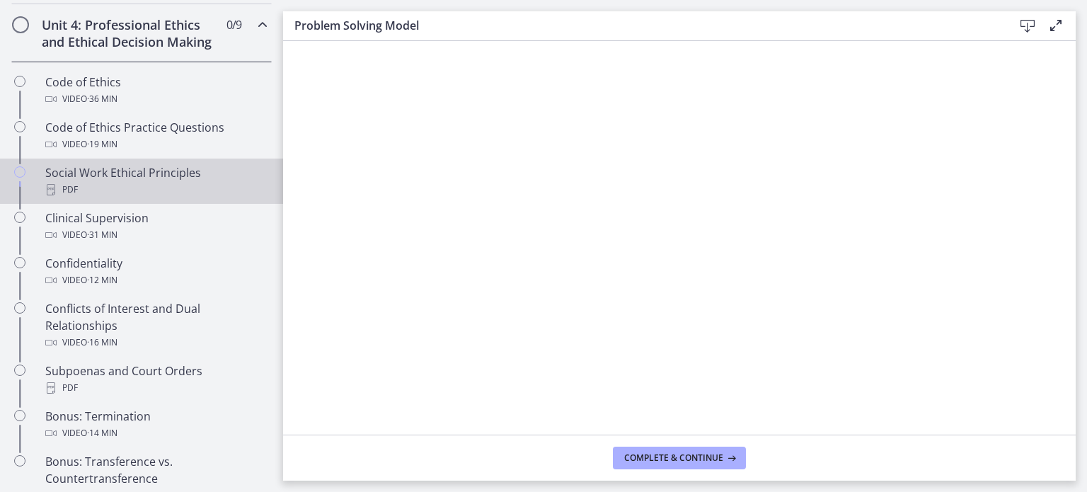
click at [103, 192] on div "Social Work Ethical Principles PDF" at bounding box center [155, 181] width 221 height 34
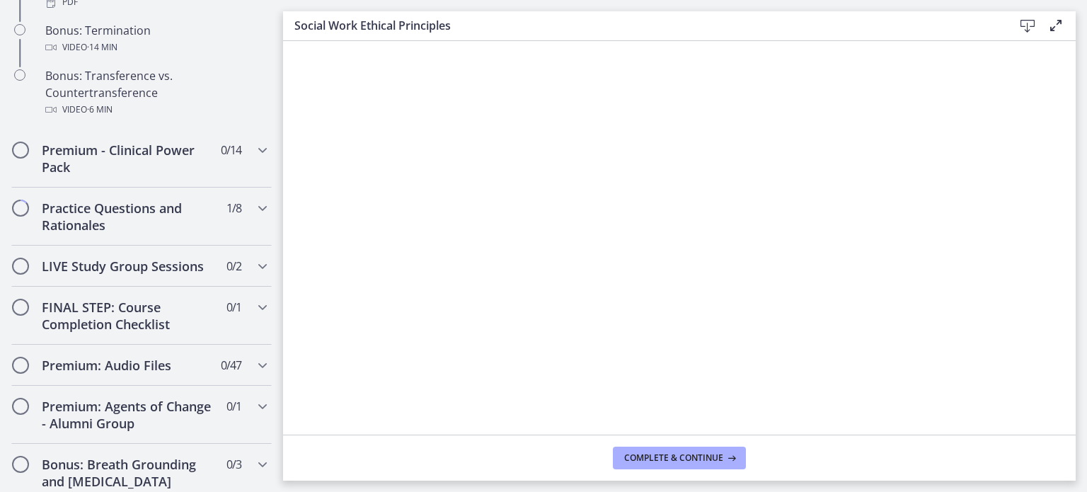
scroll to position [971, 0]
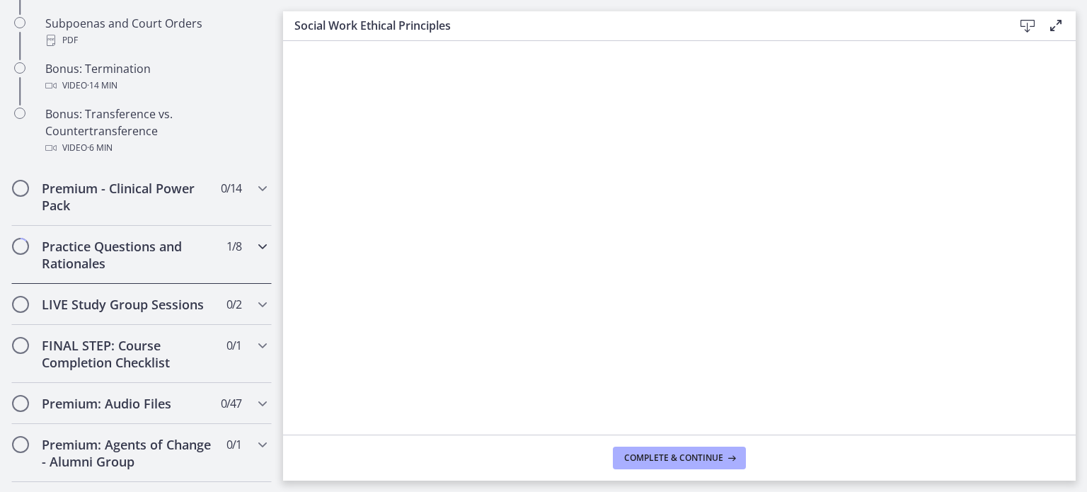
click at [108, 272] on h2 "Practice Questions and Rationales" at bounding box center [128, 255] width 173 height 34
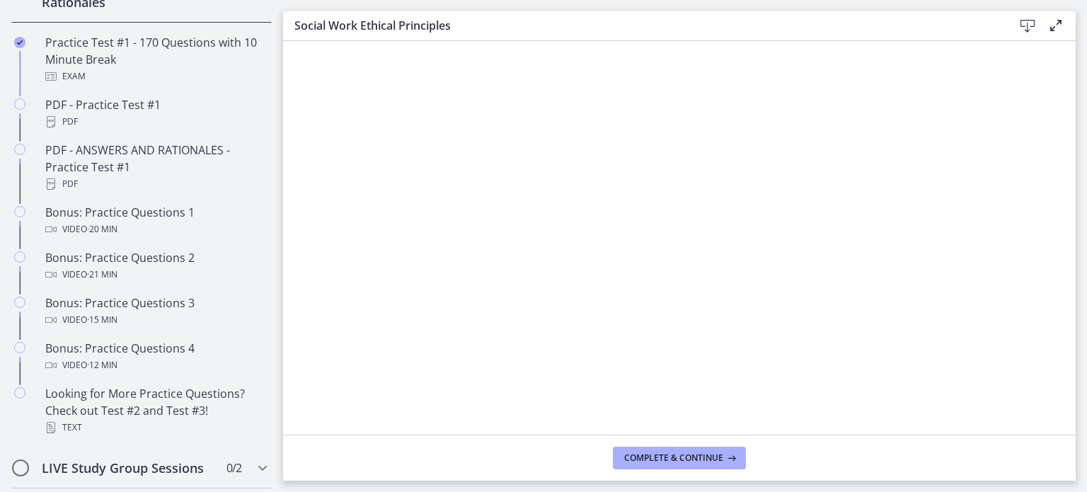
scroll to position [779, 0]
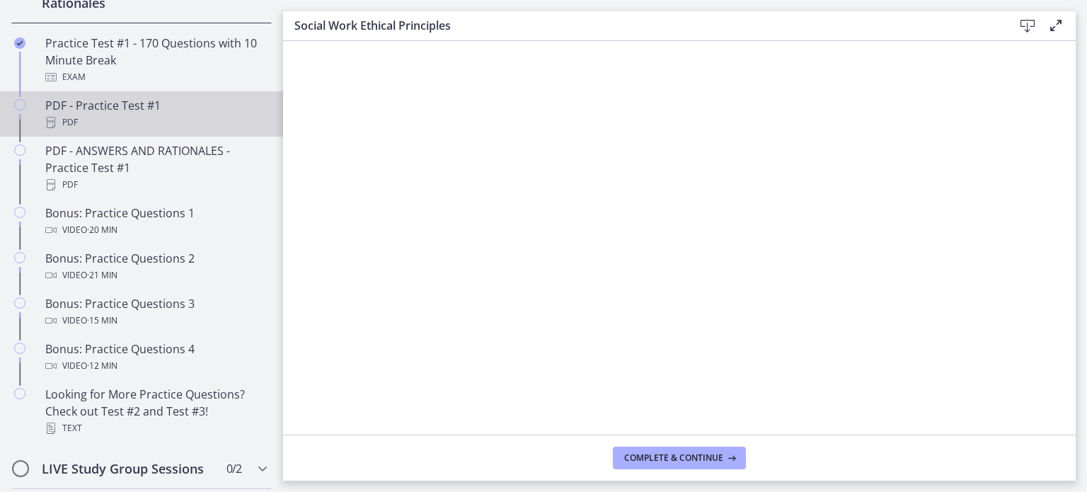
click at [88, 121] on div "PDF - Practice Test #1 PDF" at bounding box center [155, 114] width 221 height 34
click at [1031, 25] on icon at bounding box center [1027, 26] width 17 height 17
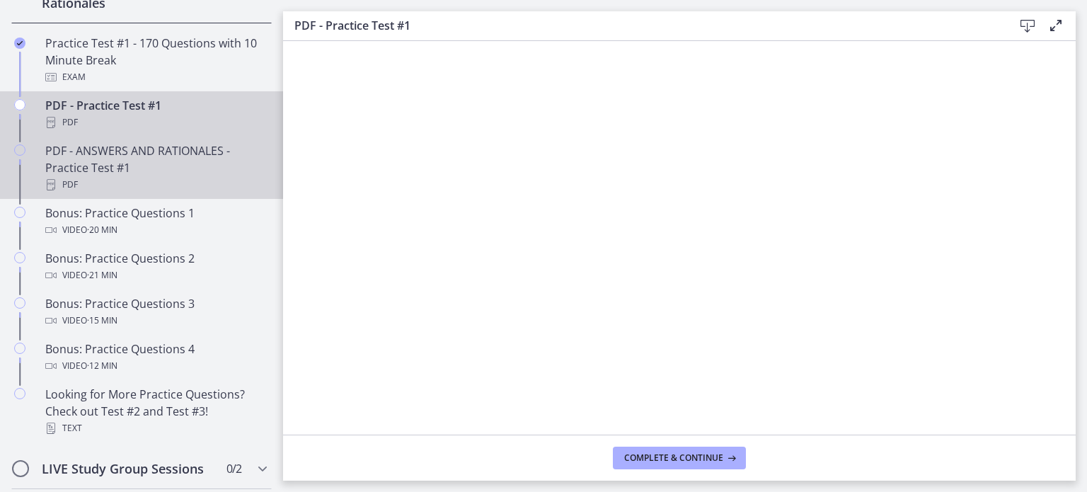
click at [105, 171] on div "PDF - ANSWERS AND RATIONALES - Practice Test #1 PDF" at bounding box center [155, 167] width 221 height 51
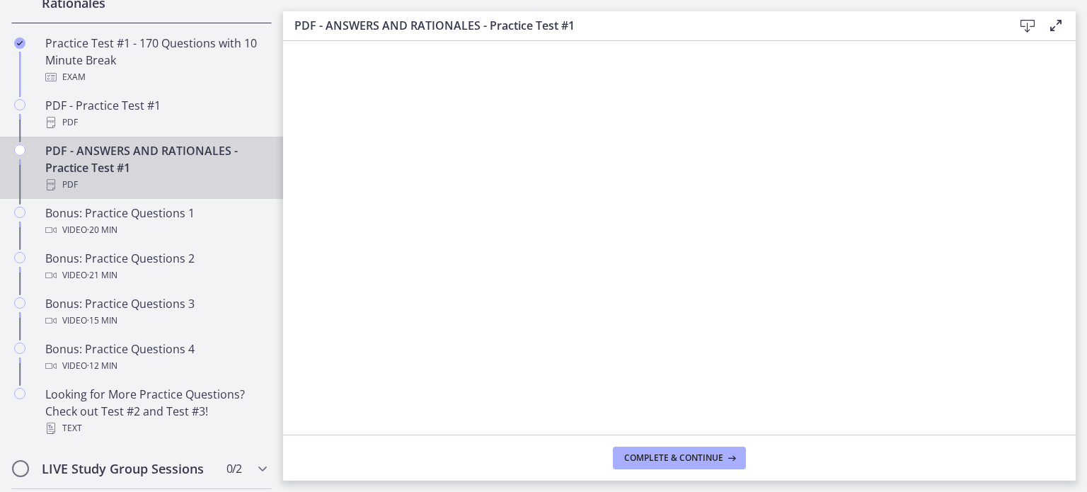
click at [1028, 23] on icon at bounding box center [1027, 26] width 17 height 17
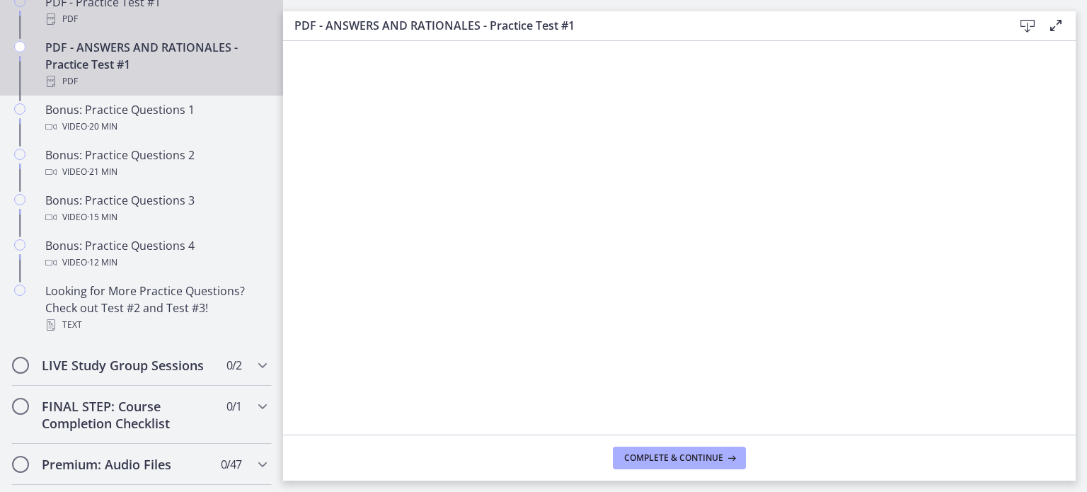
scroll to position [883, 0]
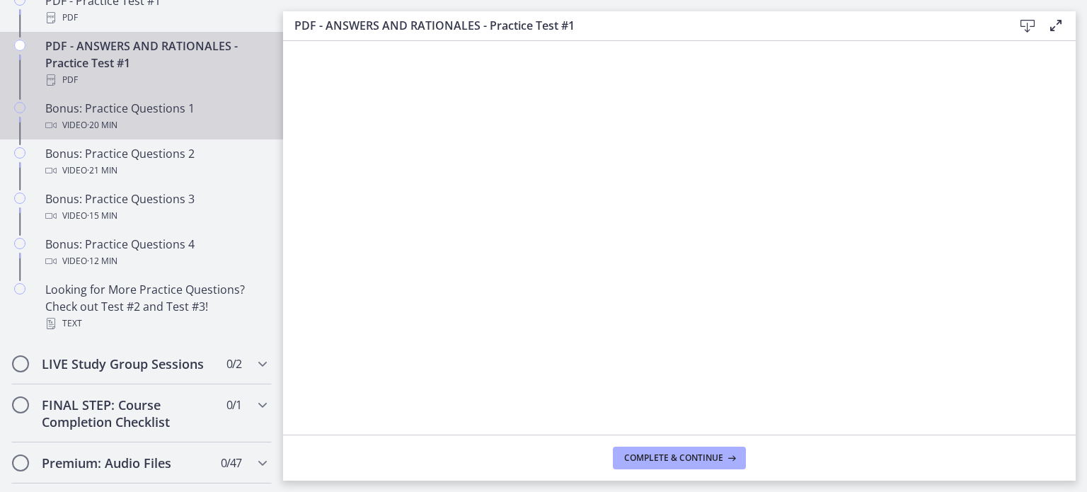
click at [187, 123] on div "Bonus: Practice Questions 1 Video · 20 min" at bounding box center [155, 117] width 221 height 34
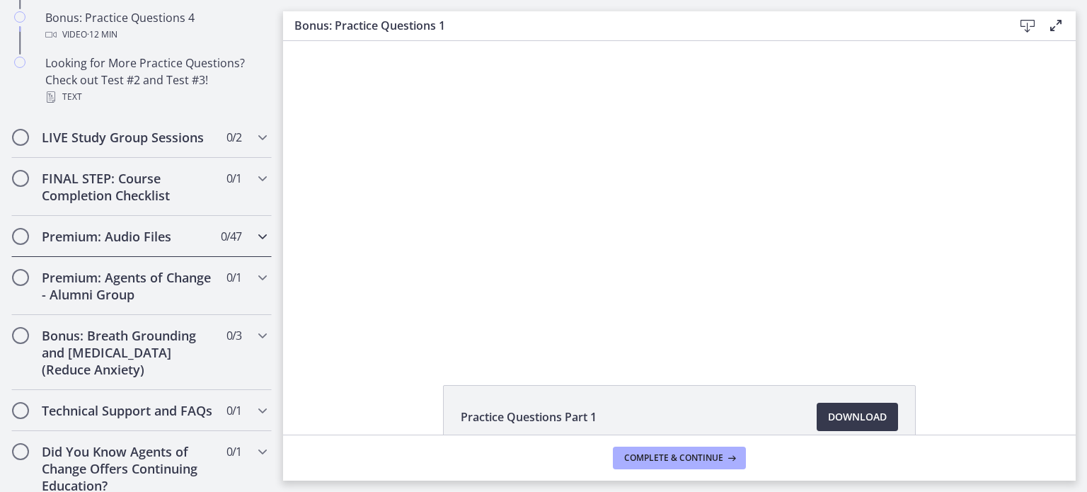
scroll to position [1108, 0]
click at [195, 246] on h2 "Premium: Audio Files" at bounding box center [128, 237] width 173 height 17
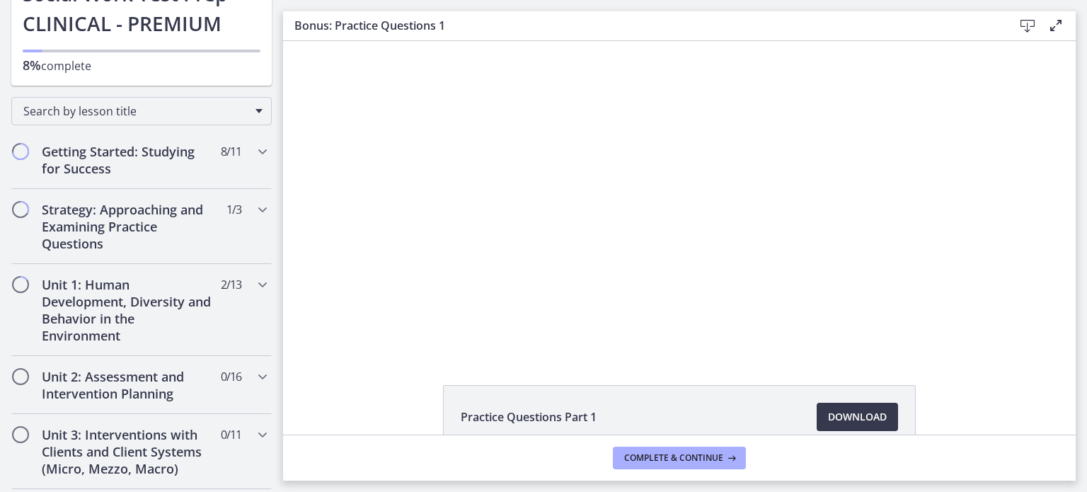
scroll to position [0, 0]
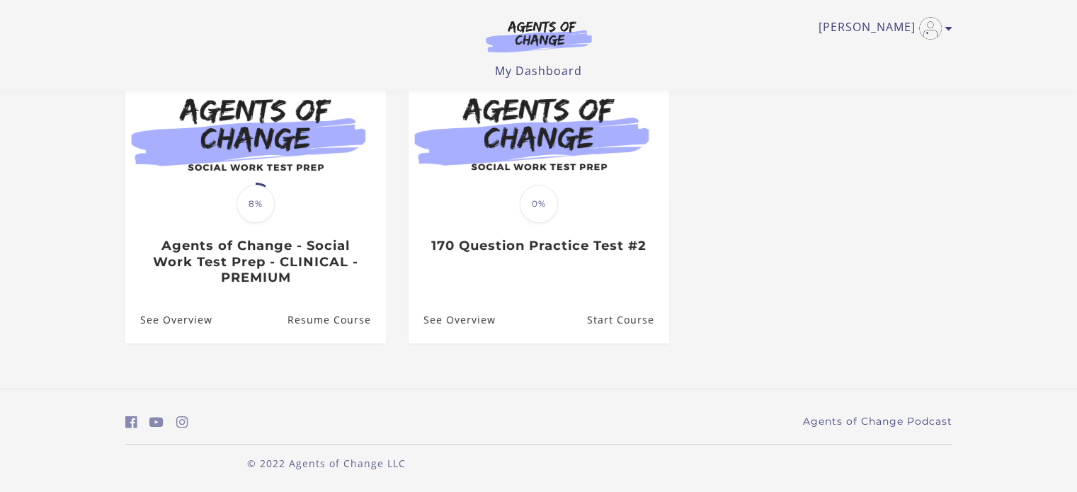
scroll to position [155, 0]
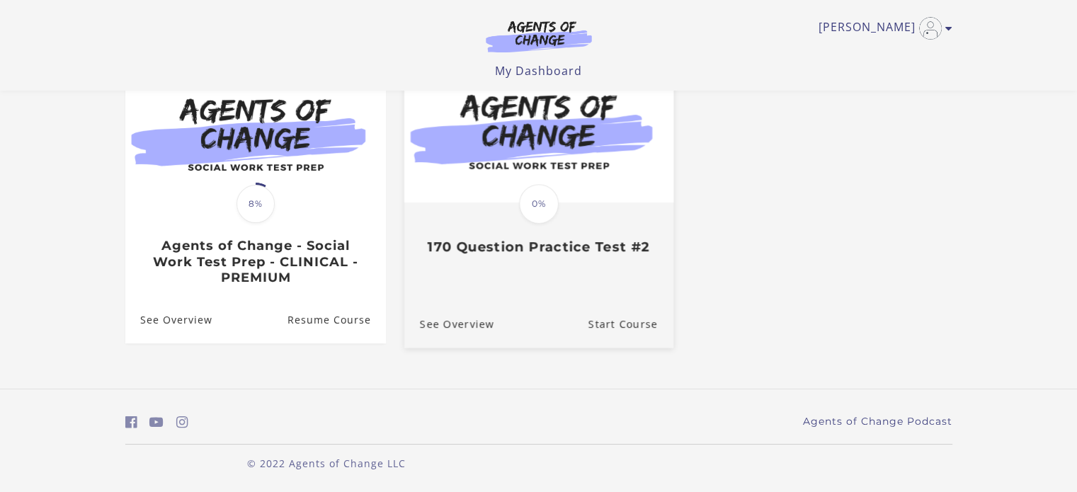
click at [486, 172] on img at bounding box center [537, 130] width 269 height 145
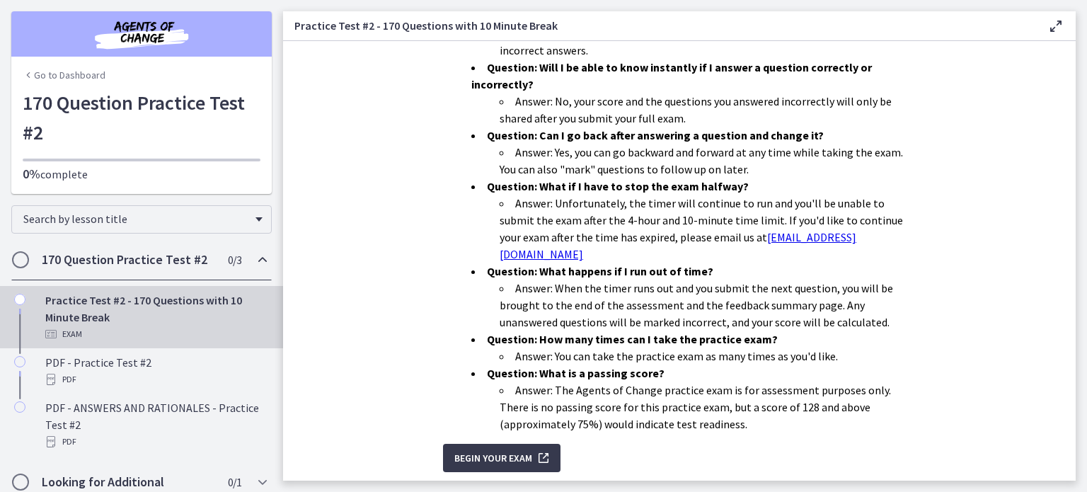
scroll to position [428, 0]
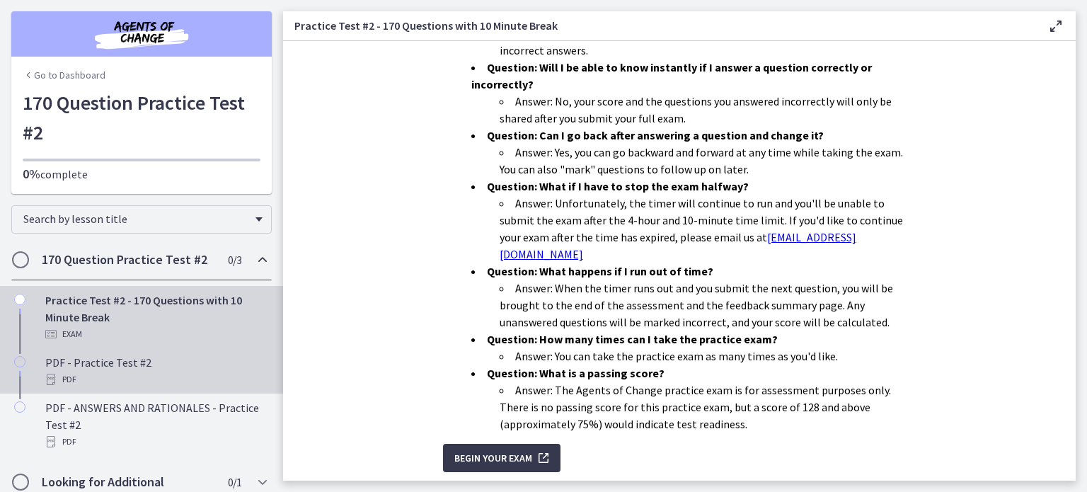
click at [116, 374] on div "PDF" at bounding box center [155, 379] width 221 height 17
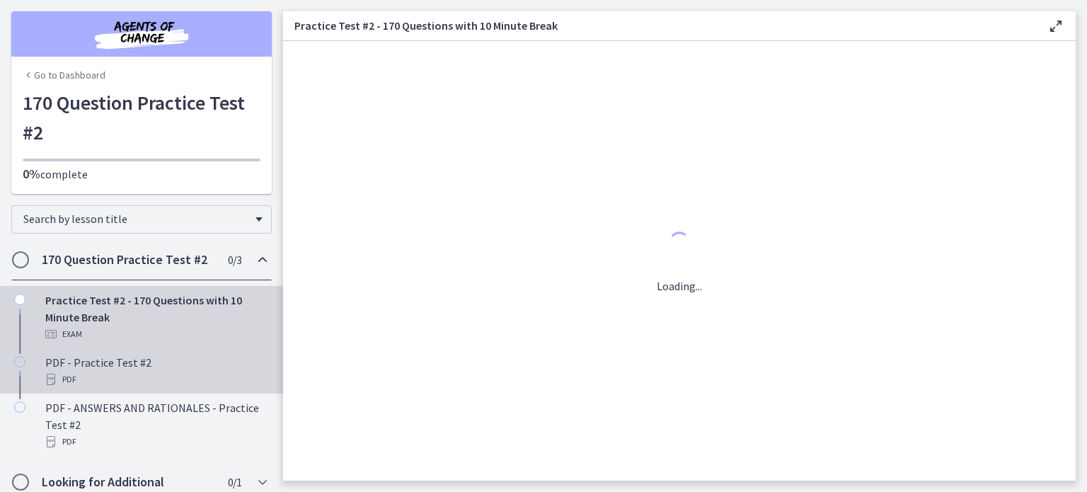
scroll to position [0, 0]
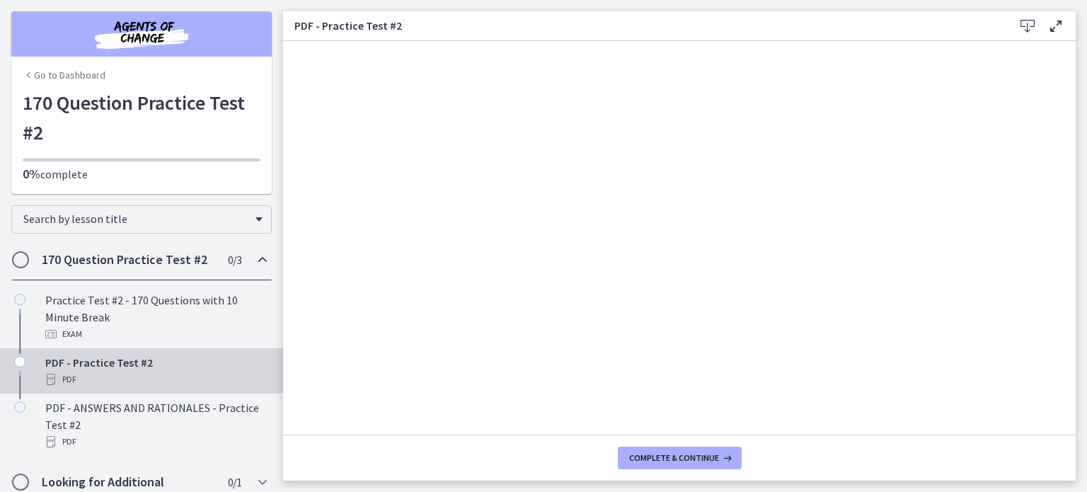
click at [1032, 28] on icon at bounding box center [1027, 26] width 17 height 17
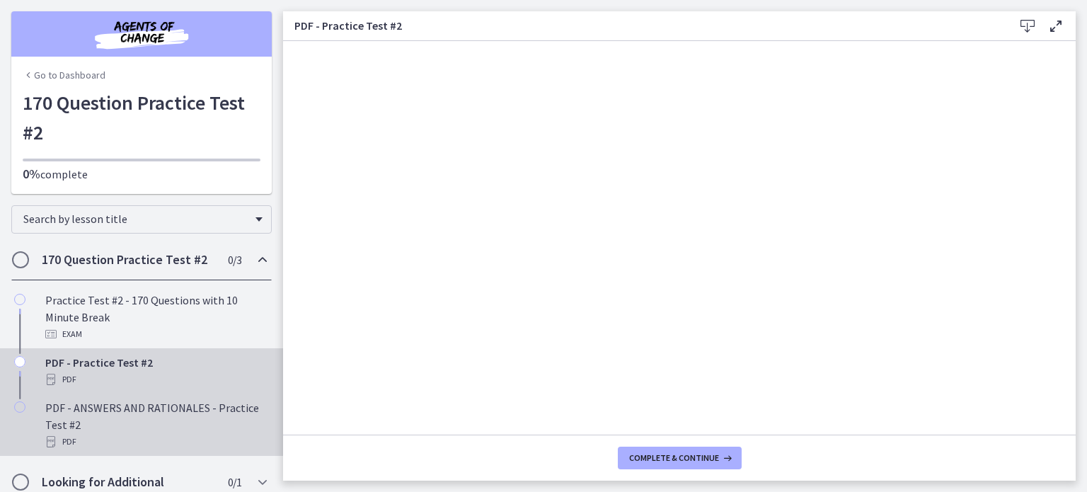
click at [120, 436] on div "PDF" at bounding box center [155, 441] width 221 height 17
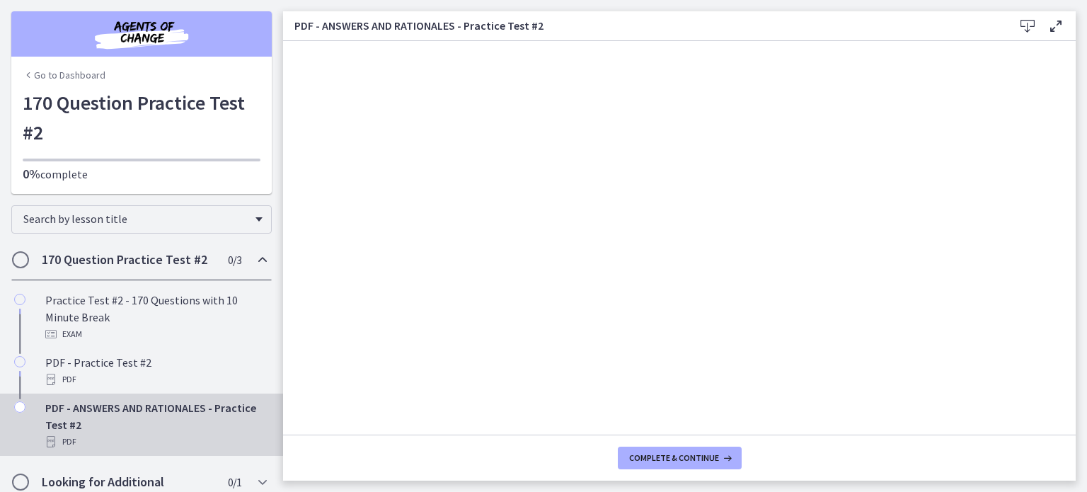
click at [1030, 28] on icon at bounding box center [1027, 26] width 17 height 17
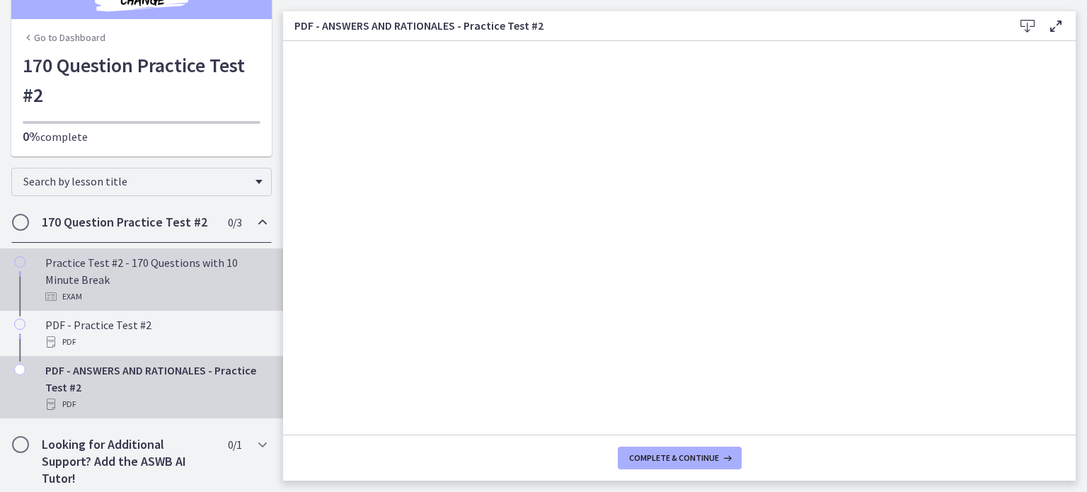
scroll to position [45, 0]
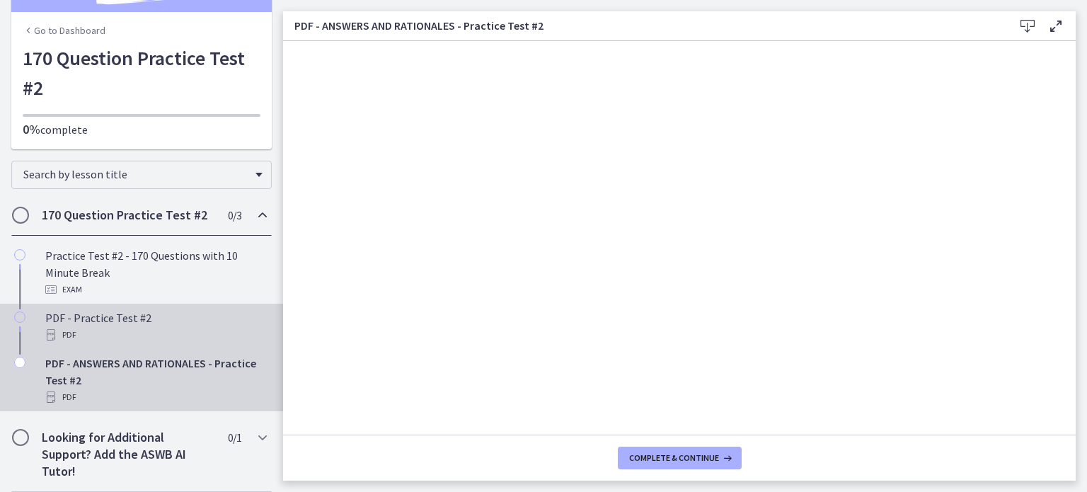
click at [144, 327] on div "PDF" at bounding box center [155, 334] width 221 height 17
